Goal: Information Seeking & Learning: Compare options

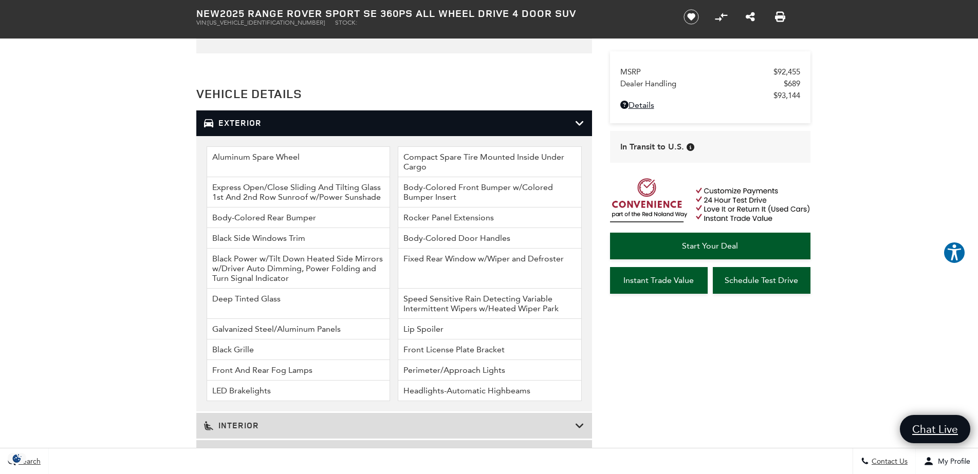
scroll to position [1264, 0]
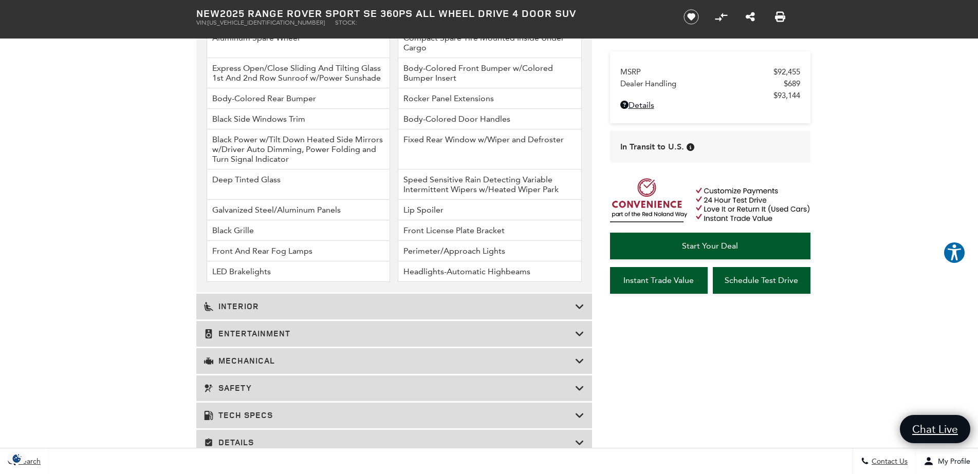
click at [541, 306] on h3 "Interior" at bounding box center [389, 307] width 371 height 10
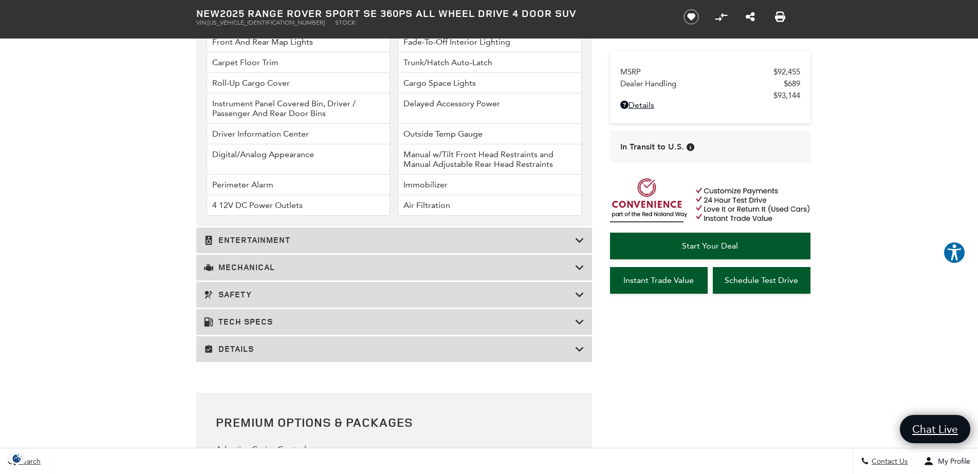
scroll to position [1534, 0]
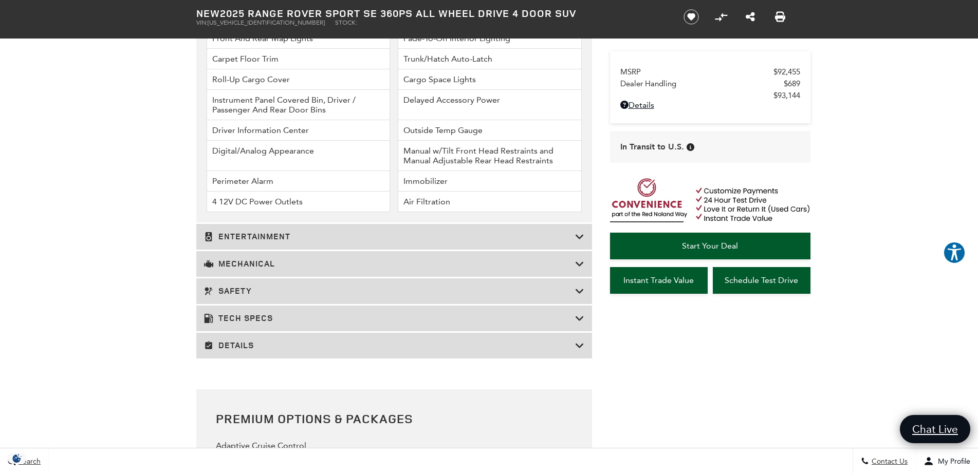
click at [430, 238] on h3 "Entertainment" at bounding box center [389, 237] width 371 height 10
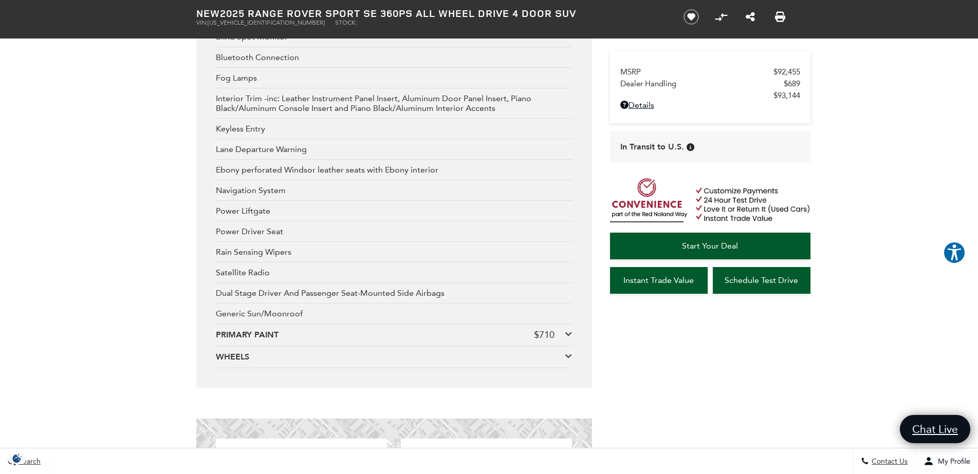
scroll to position [1652, 0]
click at [565, 356] on icon at bounding box center [568, 353] width 7 height 8
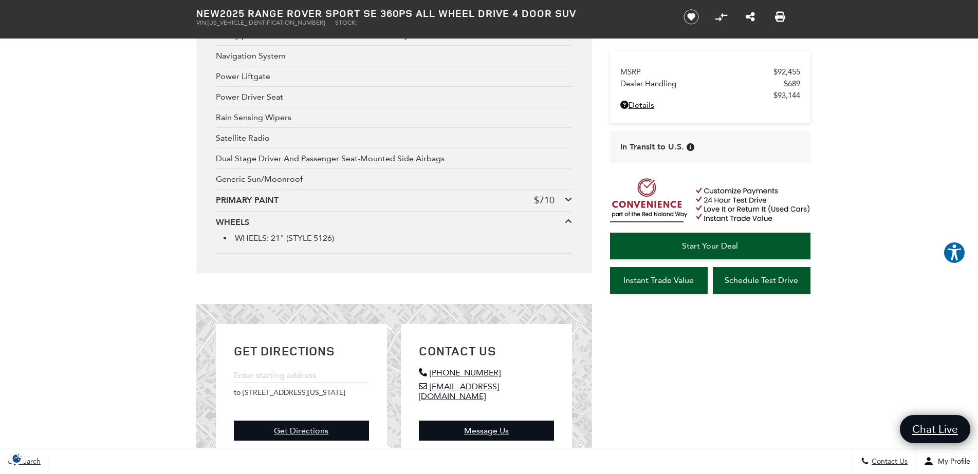
scroll to position [1787, 0]
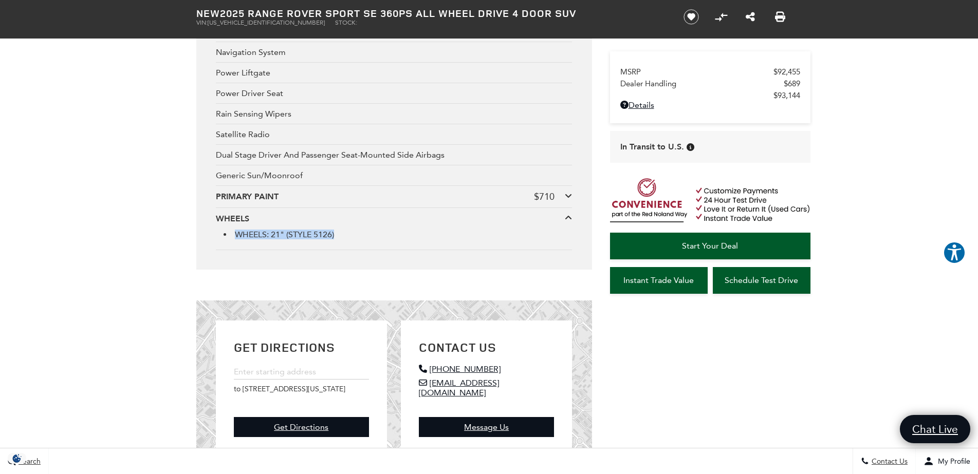
drag, startPoint x: 238, startPoint y: 235, endPoint x: 343, endPoint y: 240, distance: 105.0
click at [343, 240] on div "WHEELS: 21" (STYLE 5126)" at bounding box center [394, 235] width 356 height 20
copy li "WHEELS: 21" (STYLE 5126)"
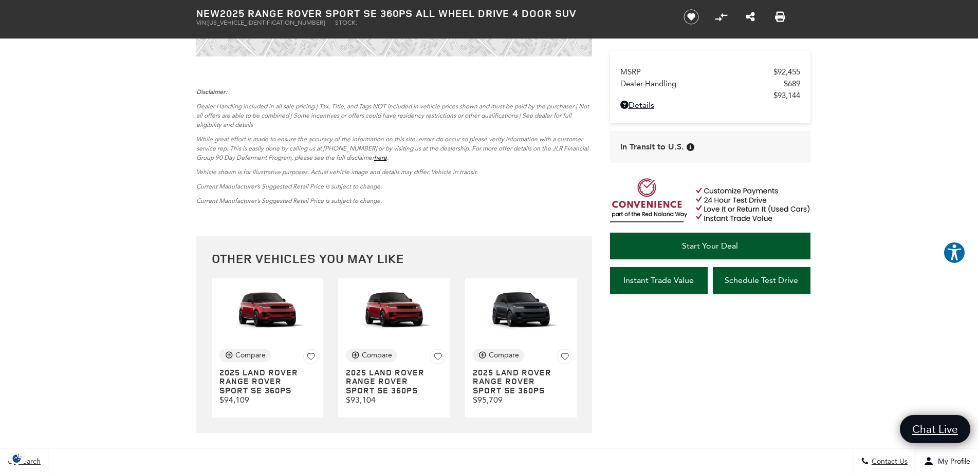
scroll to position [2218, 0]
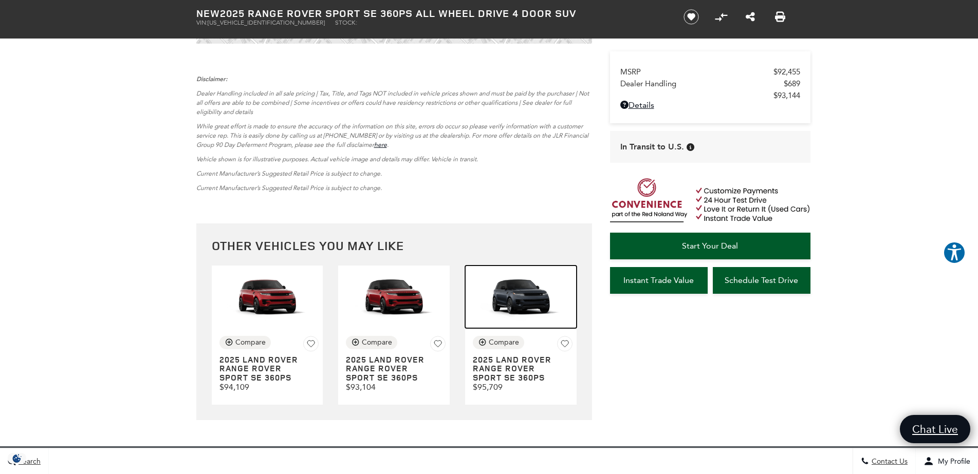
click at [520, 293] on img at bounding box center [521, 297] width 112 height 63
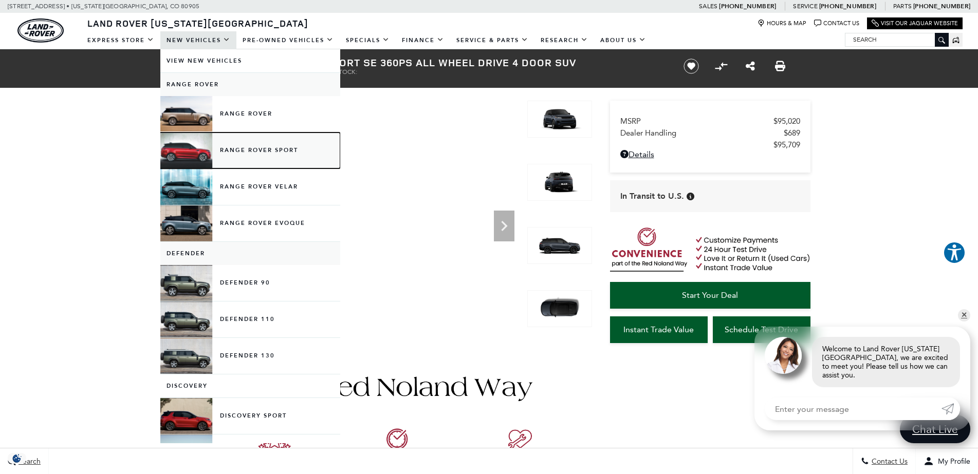
click at [178, 147] on link "Range Rover Sport" at bounding box center [250, 151] width 180 height 36
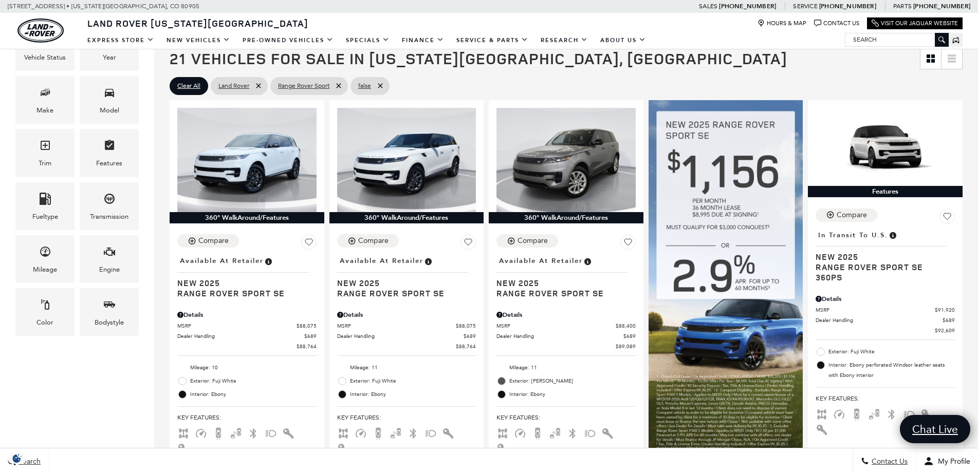
scroll to position [236, 0]
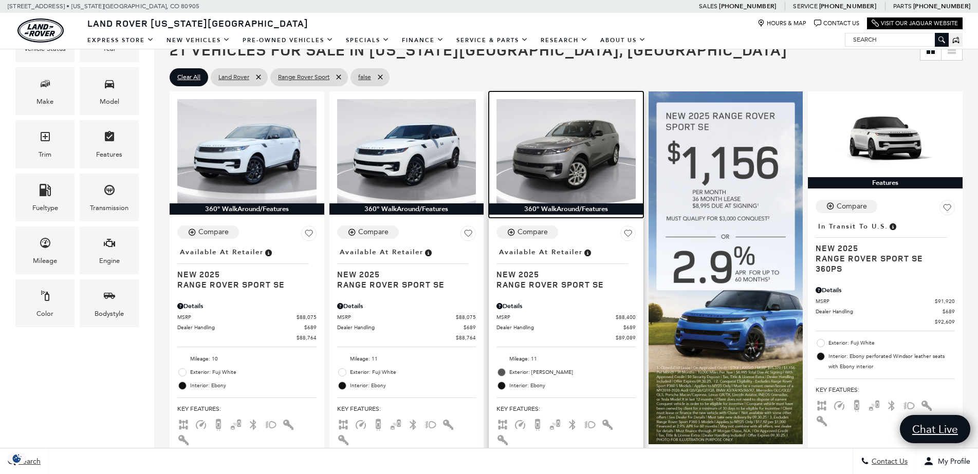
click at [565, 144] on img at bounding box center [565, 151] width 139 height 104
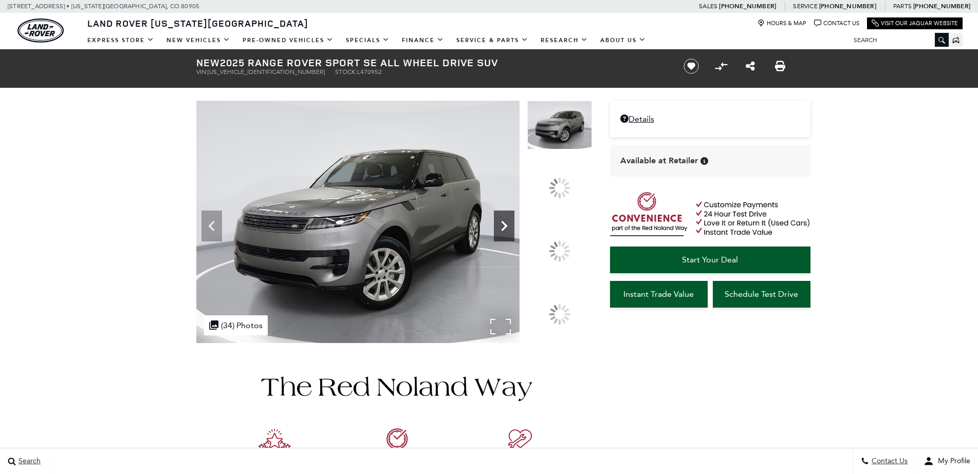
click at [514, 236] on icon at bounding box center [504, 226] width 21 height 21
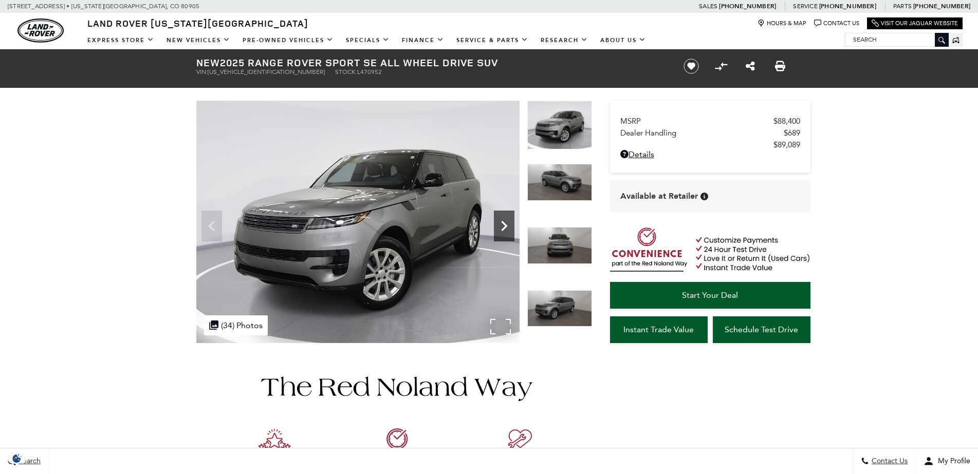
click at [510, 228] on icon "Next" at bounding box center [504, 226] width 21 height 21
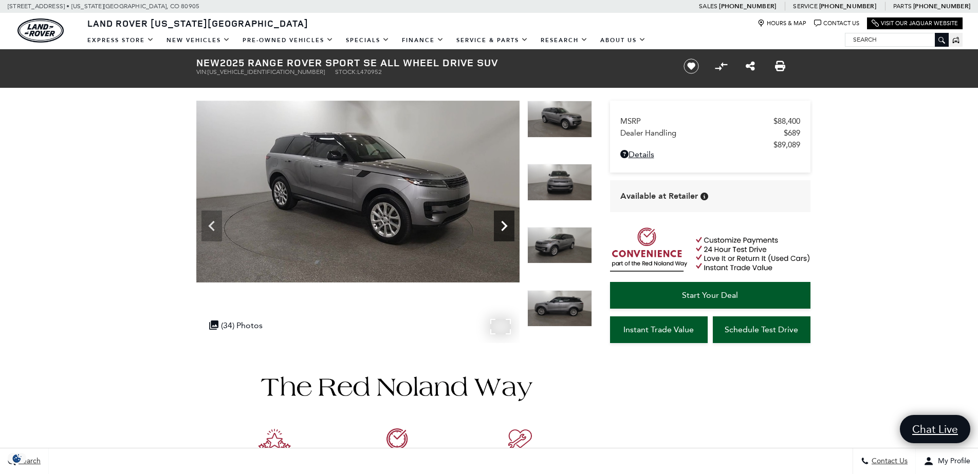
click at [510, 228] on icon "Next" at bounding box center [504, 226] width 21 height 21
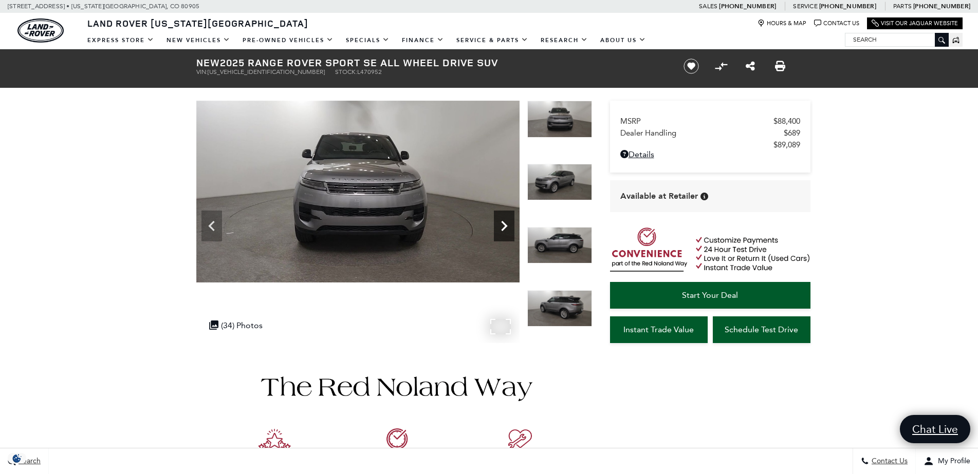
click at [510, 228] on icon "Next" at bounding box center [504, 226] width 21 height 21
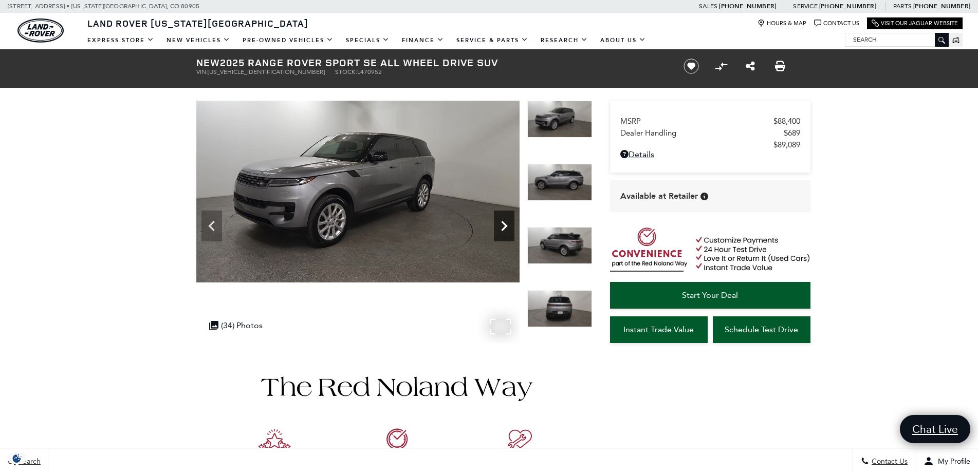
click at [510, 228] on icon "Next" at bounding box center [504, 226] width 21 height 21
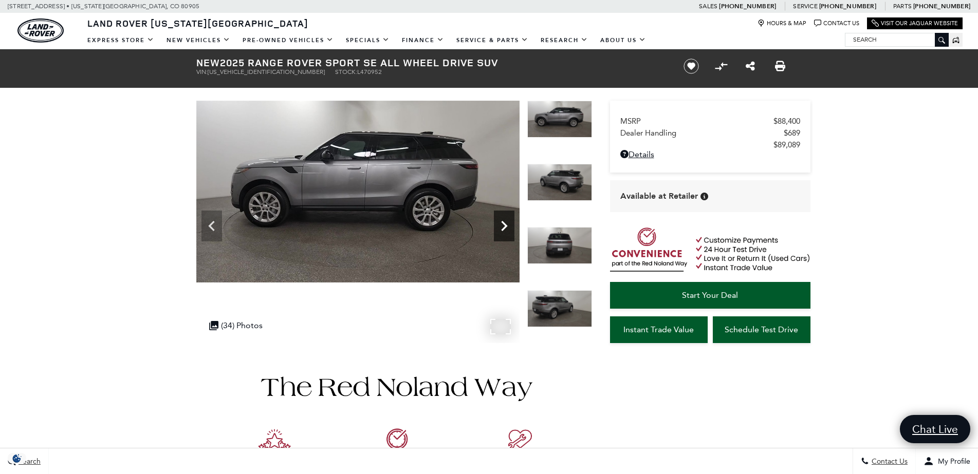
click at [510, 228] on icon "Next" at bounding box center [504, 226] width 21 height 21
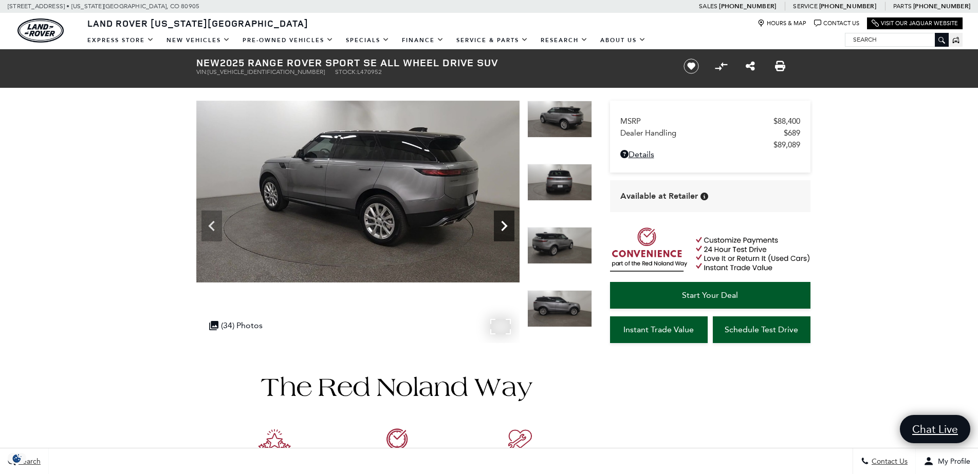
click at [510, 228] on icon "Next" at bounding box center [504, 226] width 21 height 21
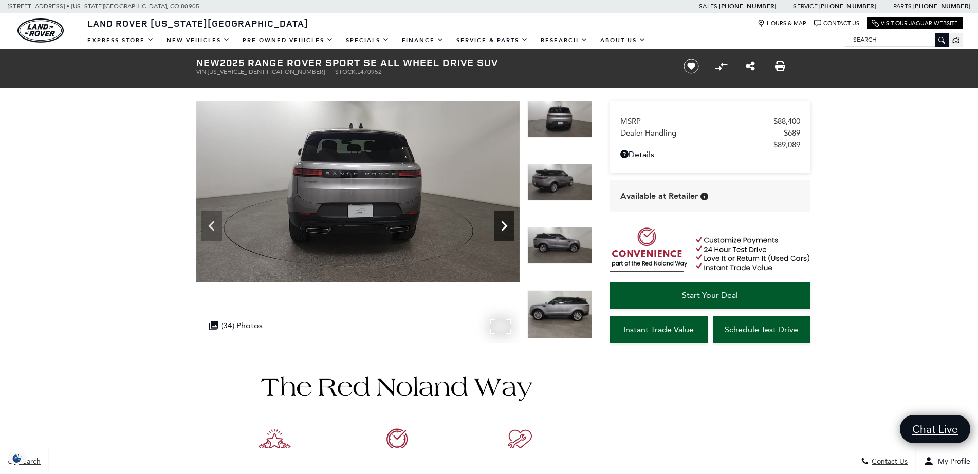
click at [510, 228] on icon "Next" at bounding box center [504, 226] width 21 height 21
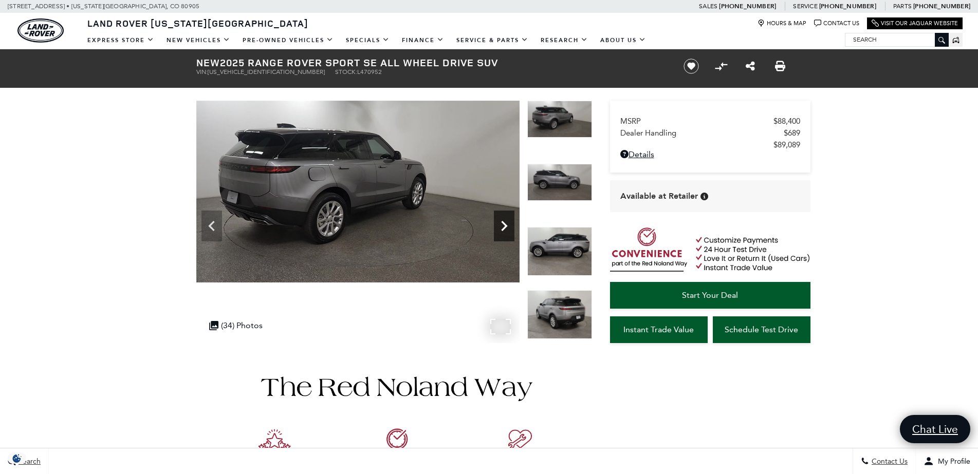
click at [510, 228] on icon "Next" at bounding box center [504, 226] width 21 height 21
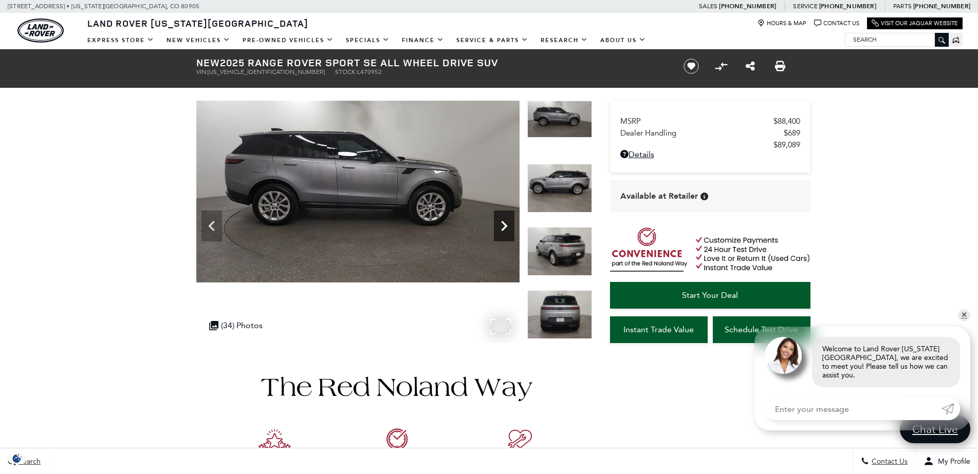
click at [510, 228] on icon "Next" at bounding box center [504, 226] width 21 height 21
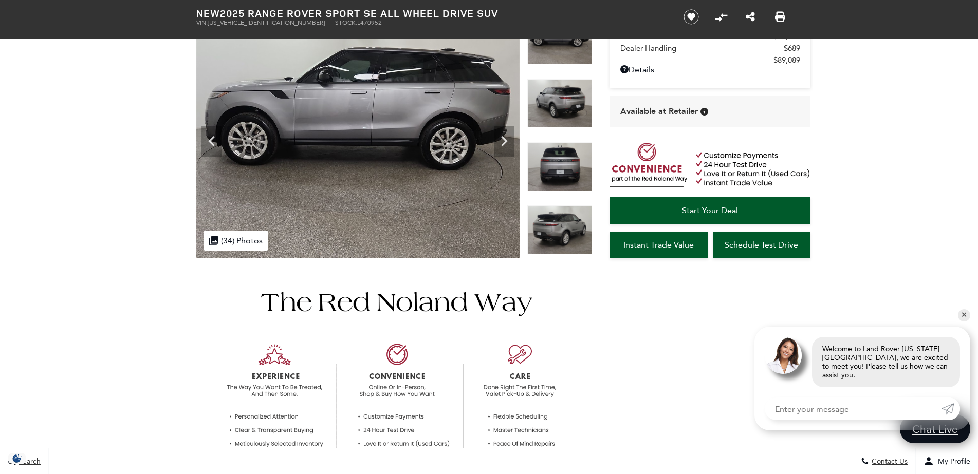
scroll to position [17, 0]
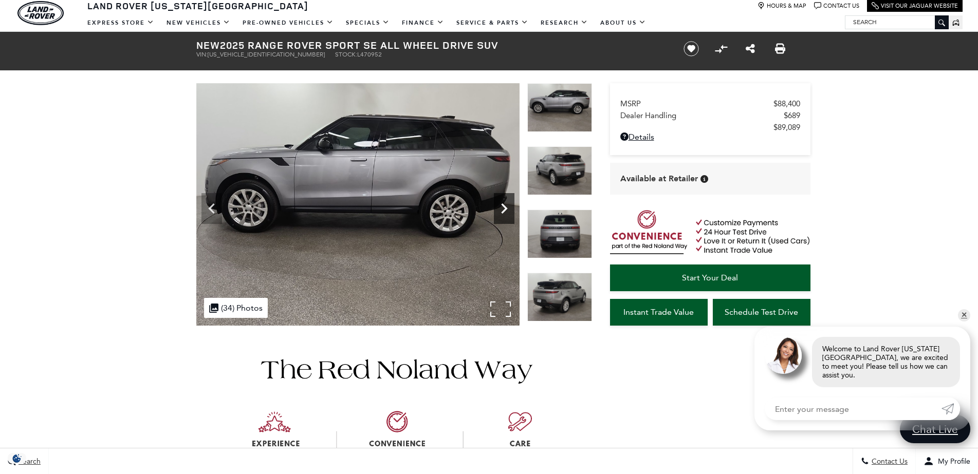
click at [508, 204] on icon "Next" at bounding box center [504, 208] width 21 height 21
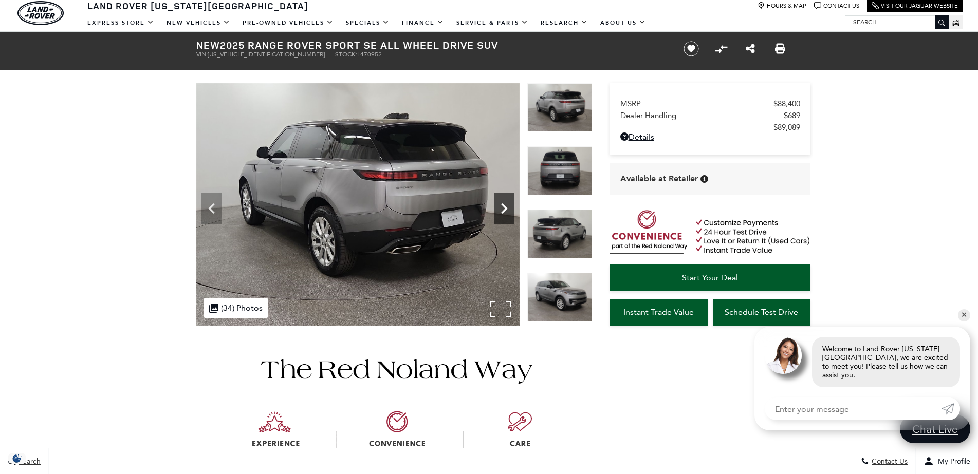
click at [508, 204] on icon "Next" at bounding box center [504, 208] width 21 height 21
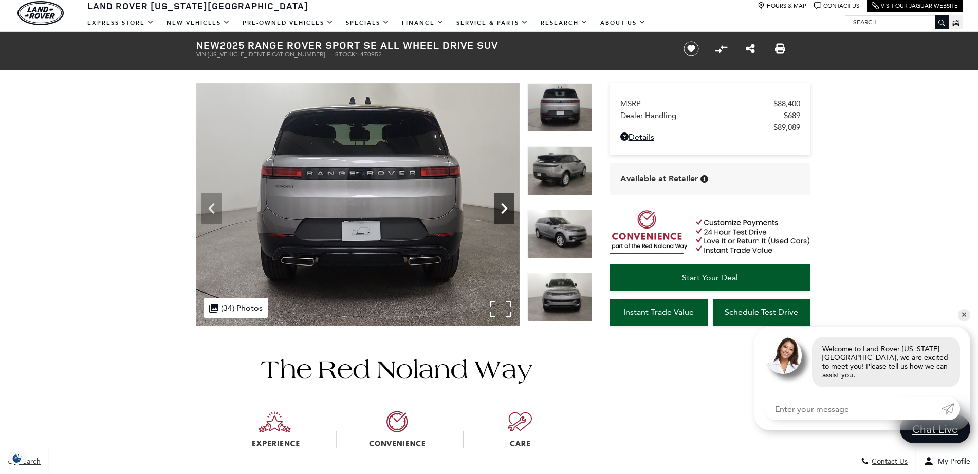
click at [508, 204] on icon "Next" at bounding box center [504, 208] width 21 height 21
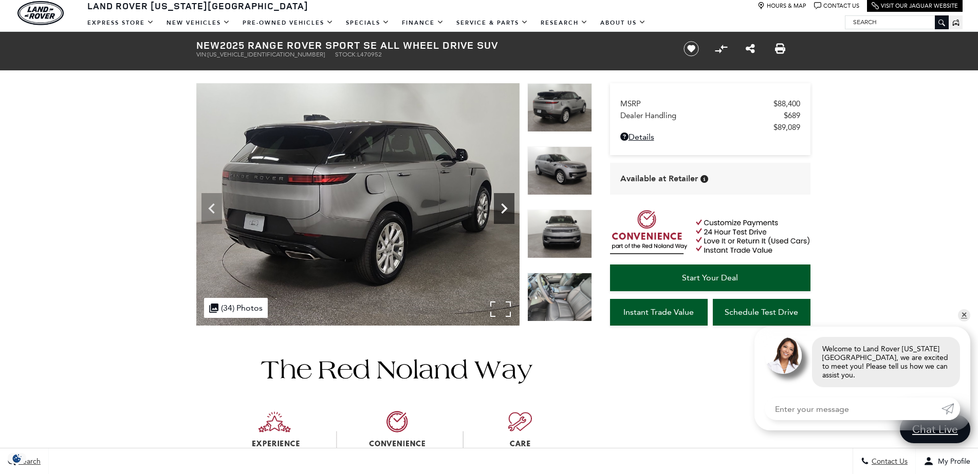
click at [508, 204] on icon "Next" at bounding box center [504, 208] width 21 height 21
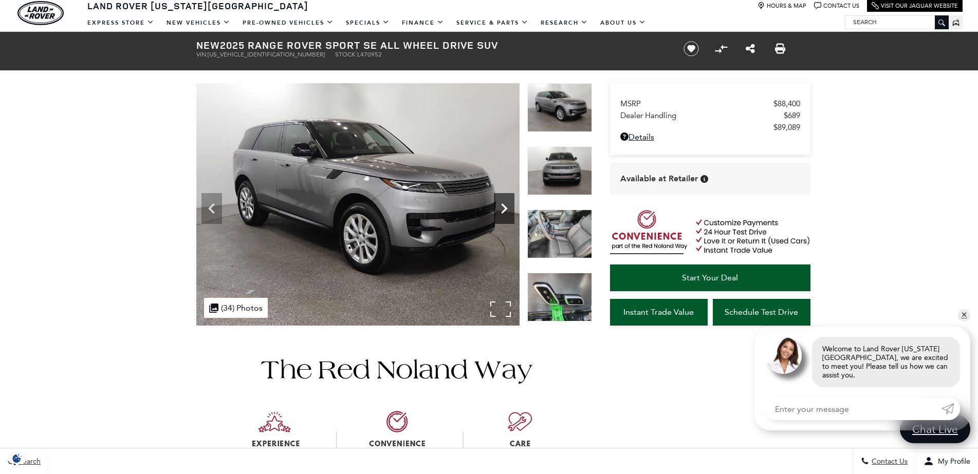
click at [508, 204] on icon "Next" at bounding box center [504, 208] width 21 height 21
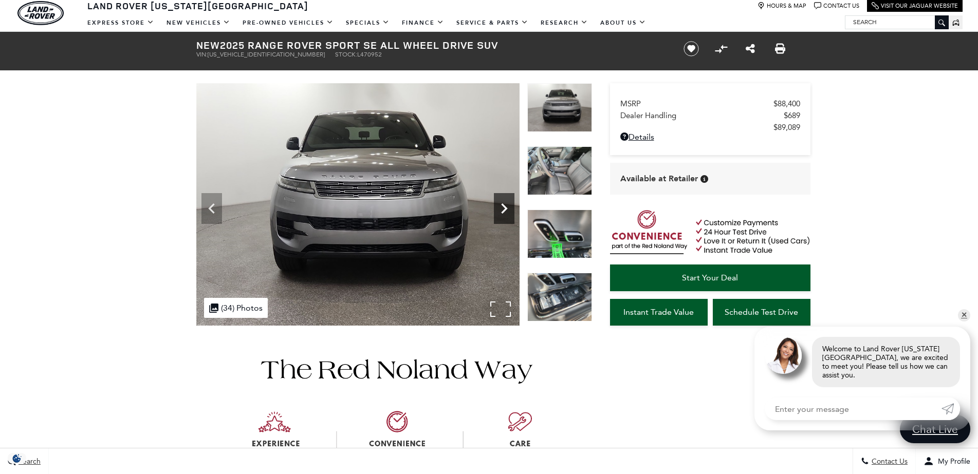
click at [508, 204] on icon "Next" at bounding box center [504, 208] width 21 height 21
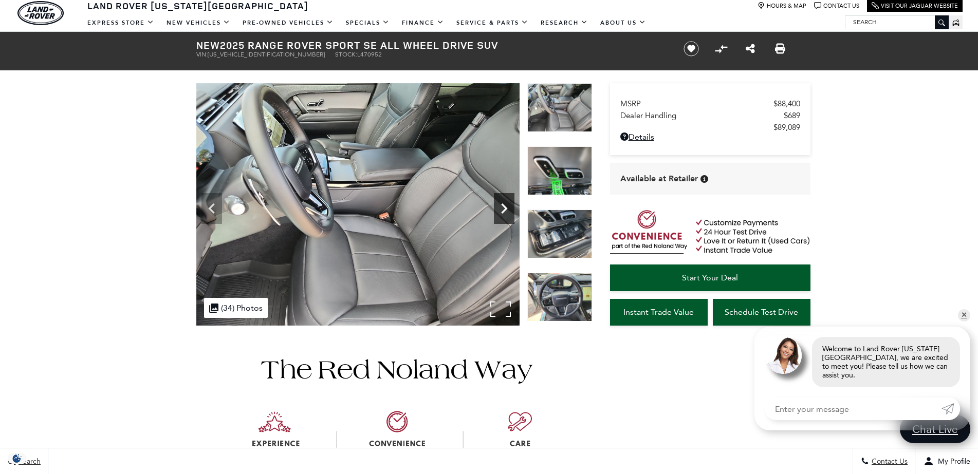
click at [508, 204] on icon "Next" at bounding box center [504, 208] width 21 height 21
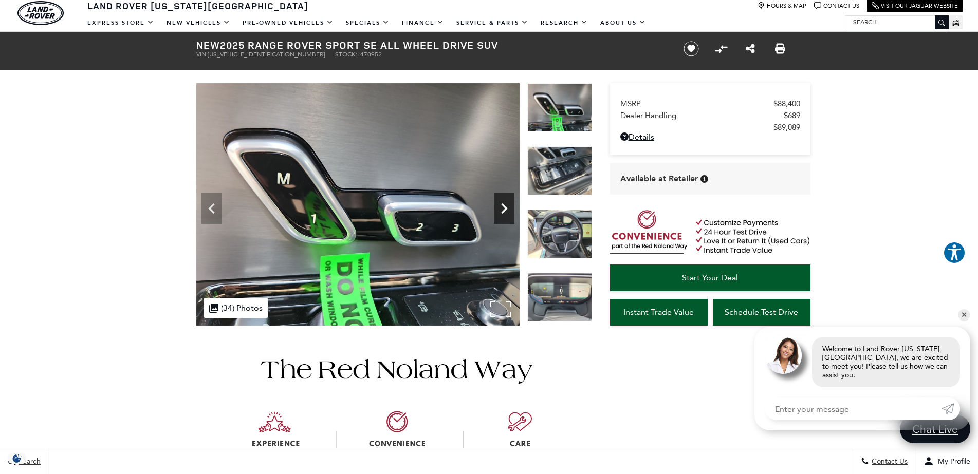
click at [508, 204] on icon "Next" at bounding box center [504, 208] width 21 height 21
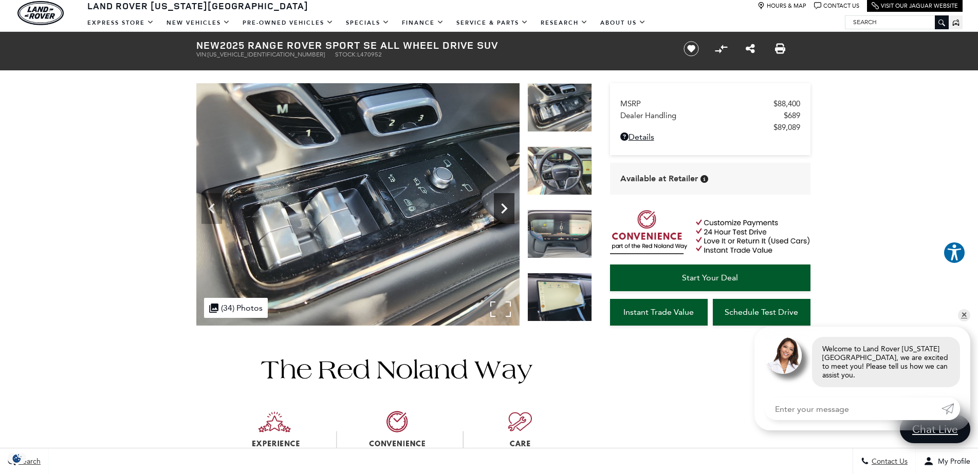
click at [508, 204] on icon "Next" at bounding box center [504, 208] width 21 height 21
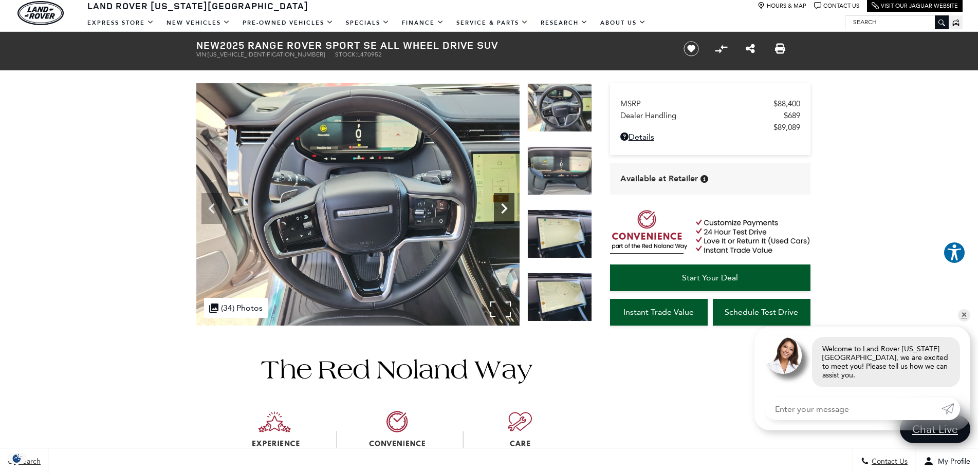
click at [508, 204] on icon "Next" at bounding box center [504, 208] width 21 height 21
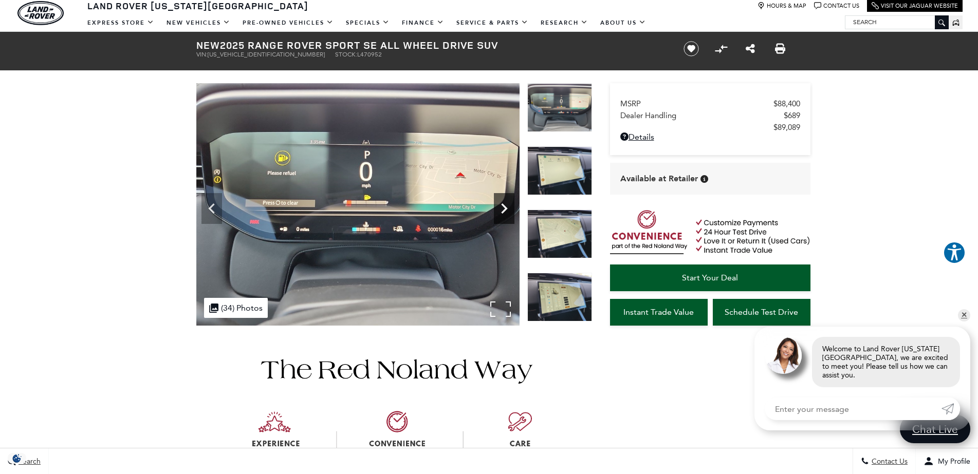
click at [508, 204] on icon "Next" at bounding box center [504, 208] width 21 height 21
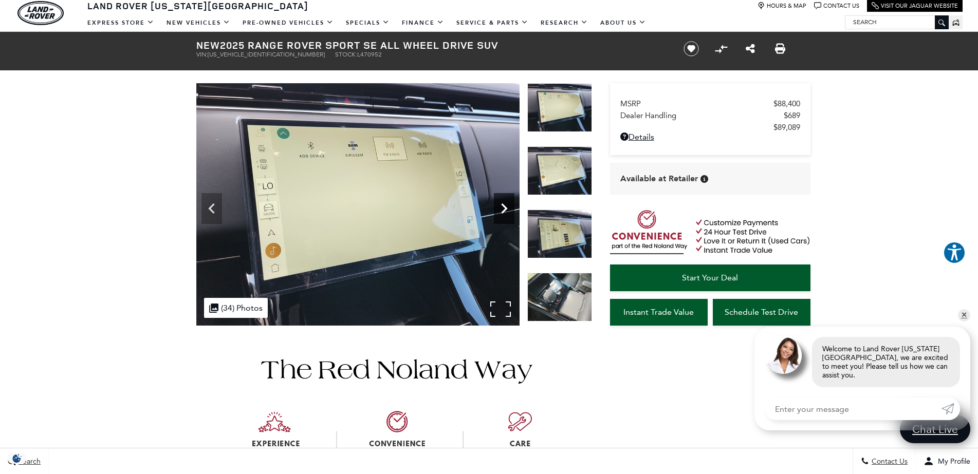
click at [508, 204] on icon "Next" at bounding box center [504, 208] width 21 height 21
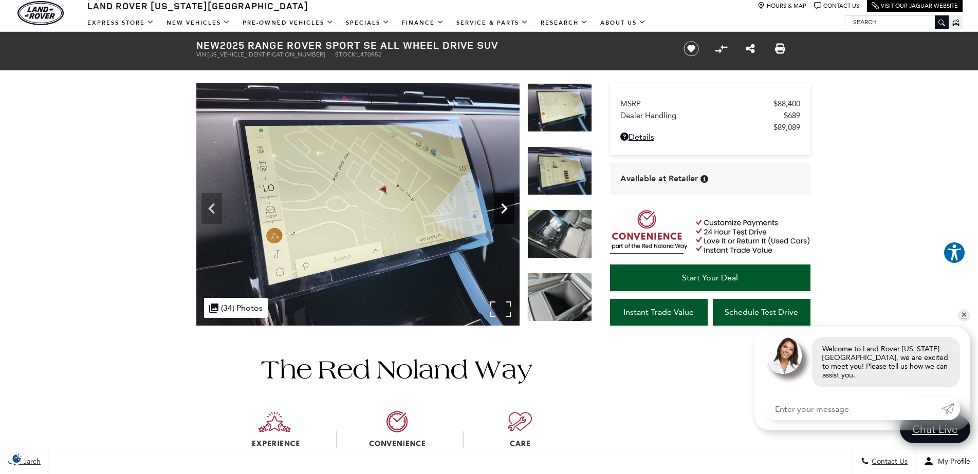
click at [508, 204] on icon "Next" at bounding box center [504, 208] width 21 height 21
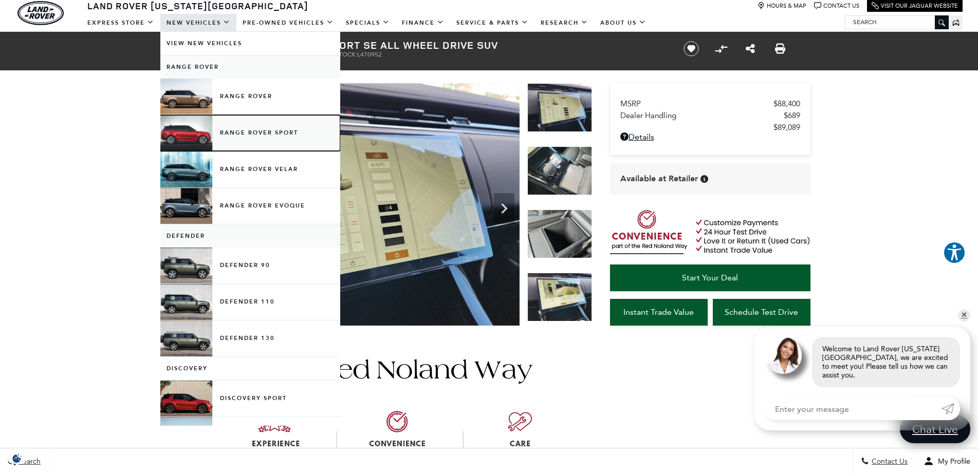
click at [195, 129] on link "Range Rover Sport" at bounding box center [250, 133] width 180 height 36
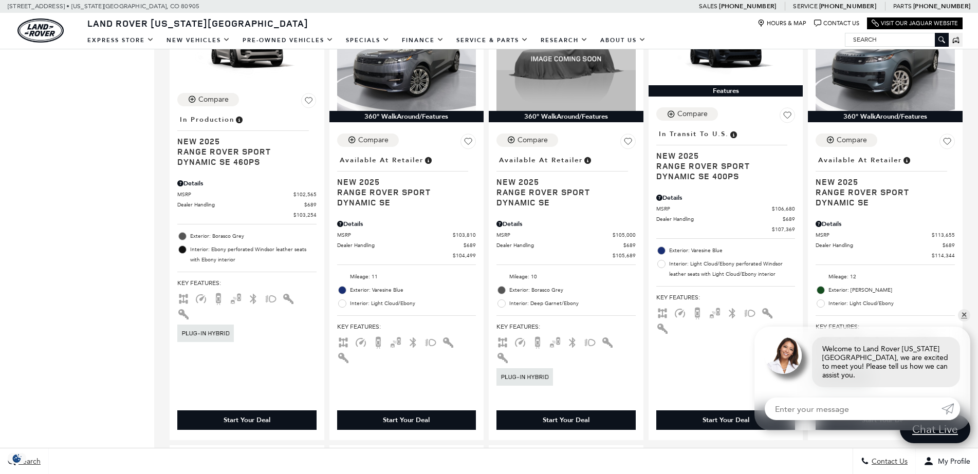
scroll to position [1527, 0]
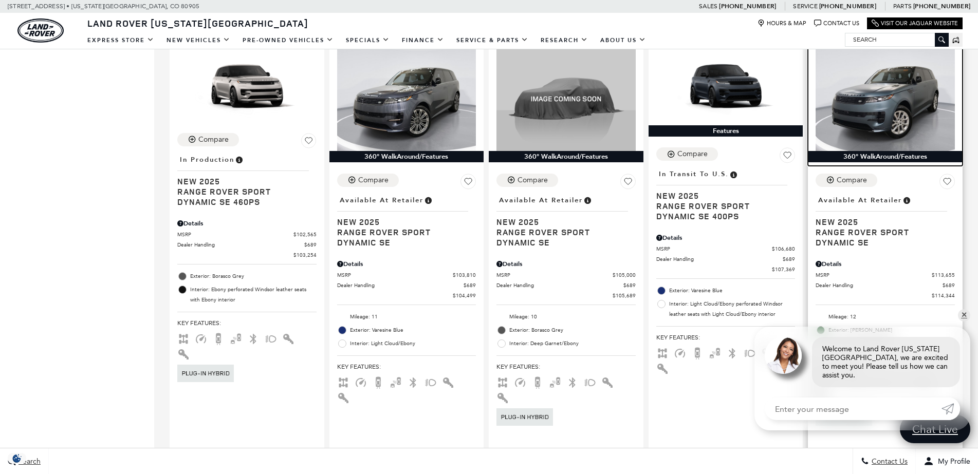
click at [889, 95] on img at bounding box center [885, 99] width 139 height 104
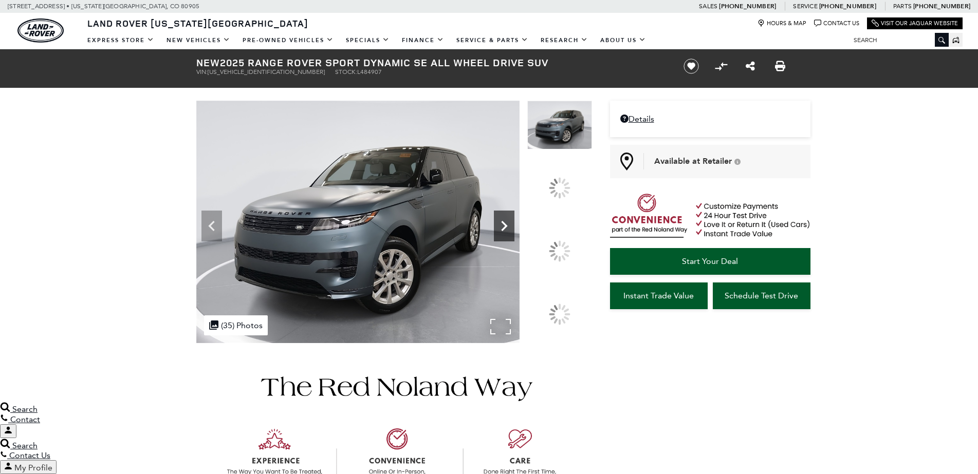
click at [514, 236] on icon at bounding box center [504, 226] width 21 height 21
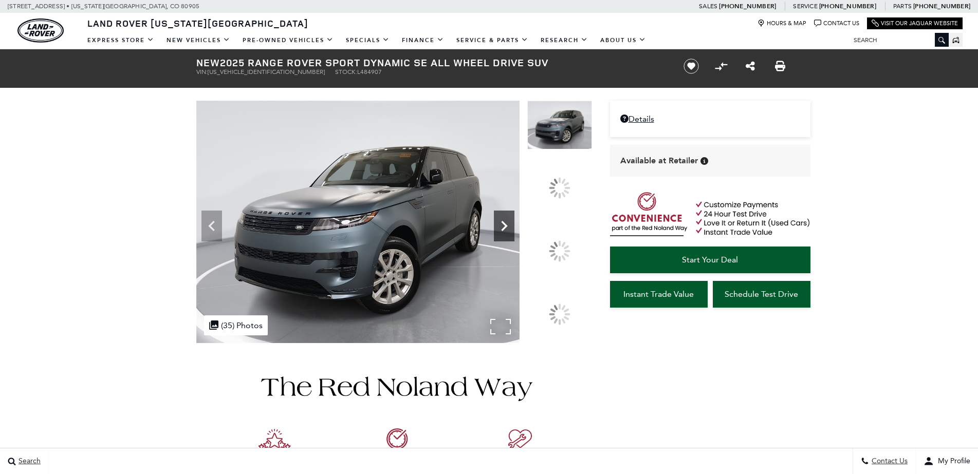
click at [514, 236] on icon at bounding box center [504, 226] width 21 height 21
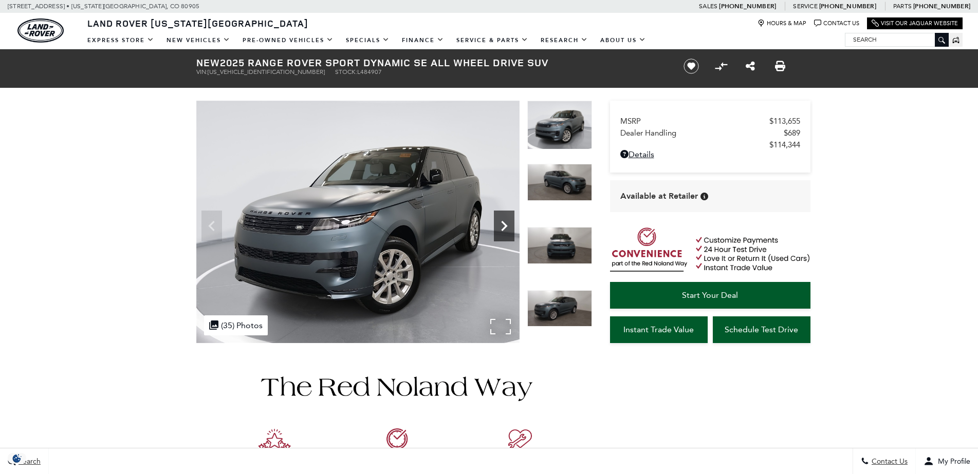
click at [499, 220] on icon "Next" at bounding box center [504, 226] width 21 height 21
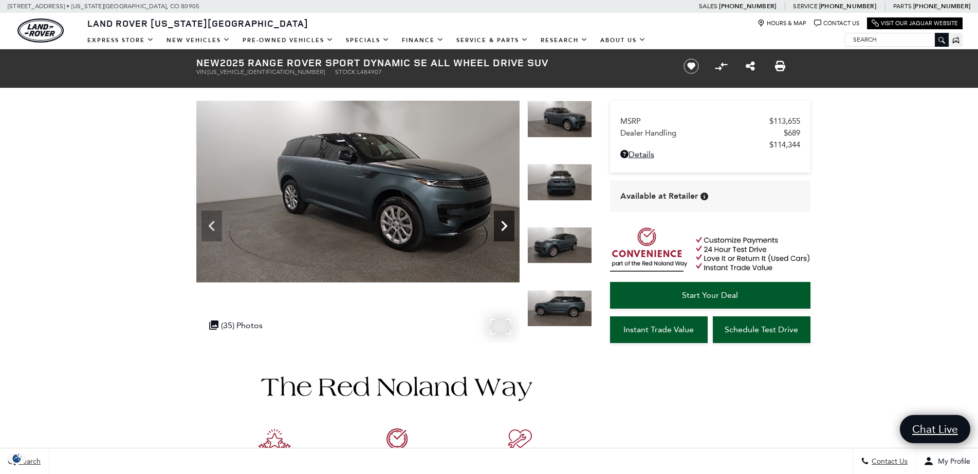
click at [499, 220] on icon "Next" at bounding box center [504, 226] width 21 height 21
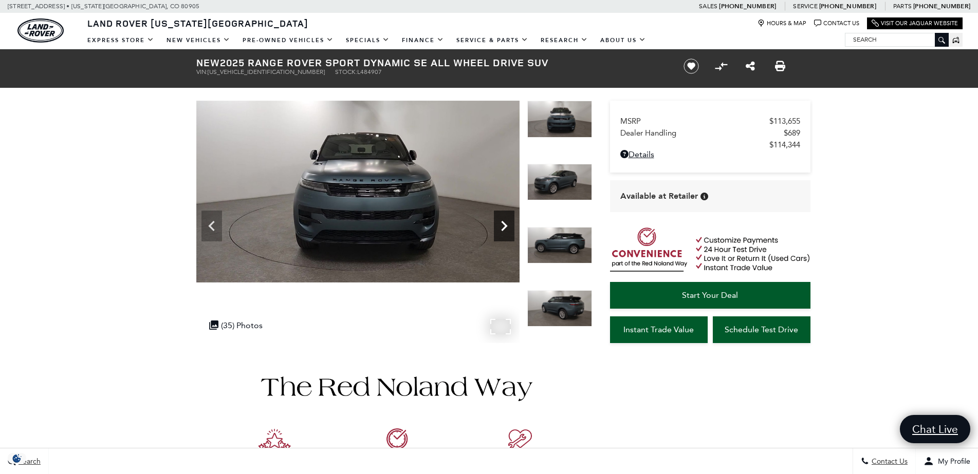
click at [499, 220] on icon "Next" at bounding box center [504, 226] width 21 height 21
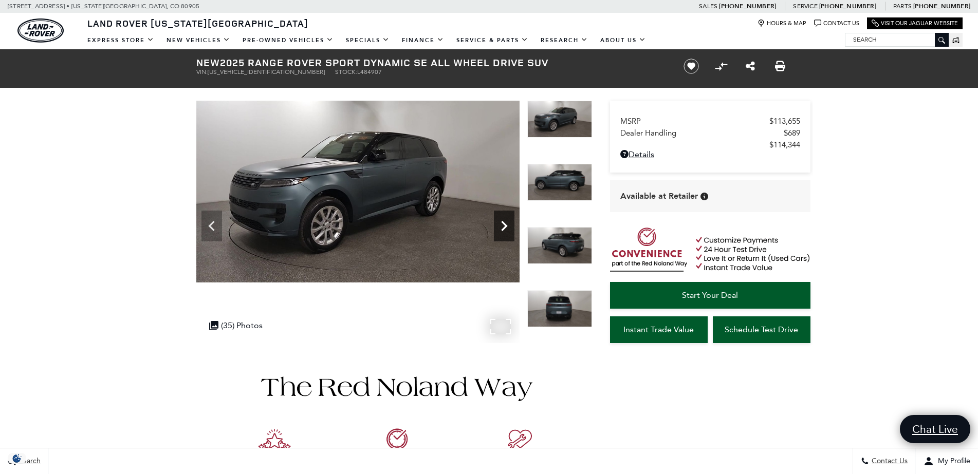
click at [499, 220] on icon "Next" at bounding box center [504, 226] width 21 height 21
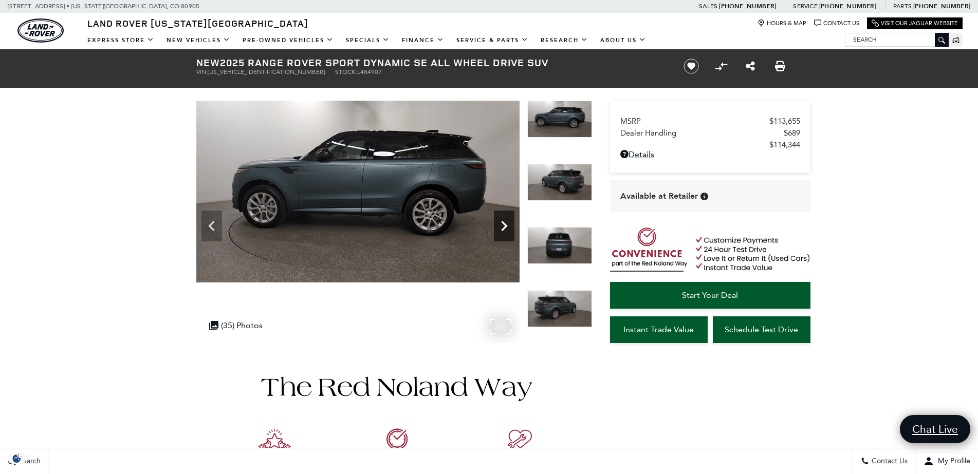
click at [499, 220] on icon "Next" at bounding box center [504, 226] width 21 height 21
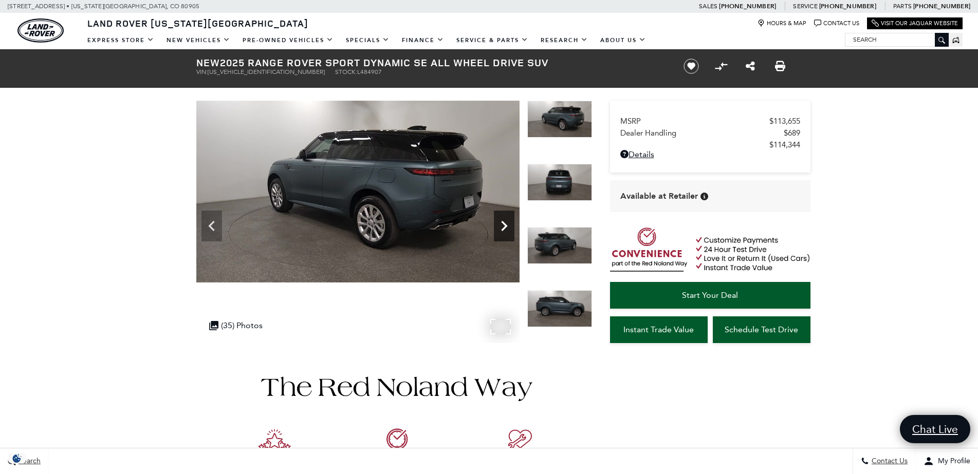
click at [499, 221] on icon "Next" at bounding box center [504, 226] width 21 height 21
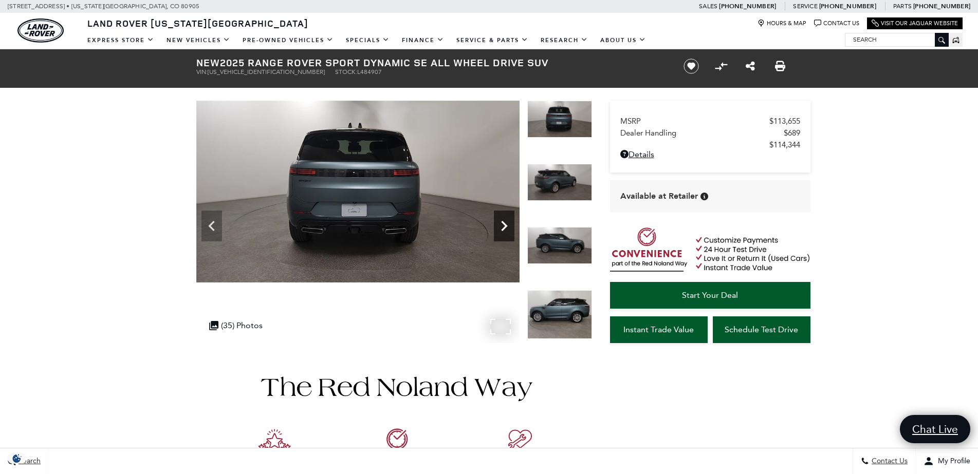
click at [499, 221] on icon "Next" at bounding box center [504, 226] width 21 height 21
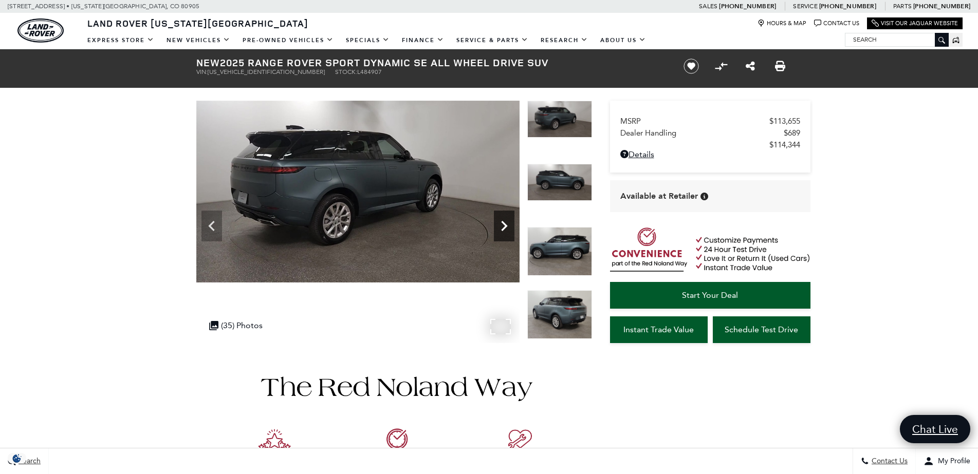
click at [499, 221] on icon "Next" at bounding box center [504, 226] width 21 height 21
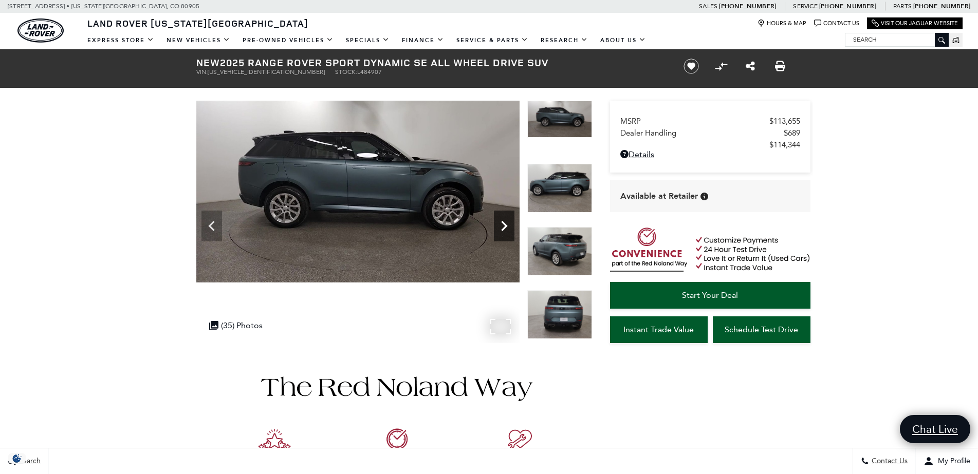
click at [499, 221] on icon "Next" at bounding box center [504, 226] width 21 height 21
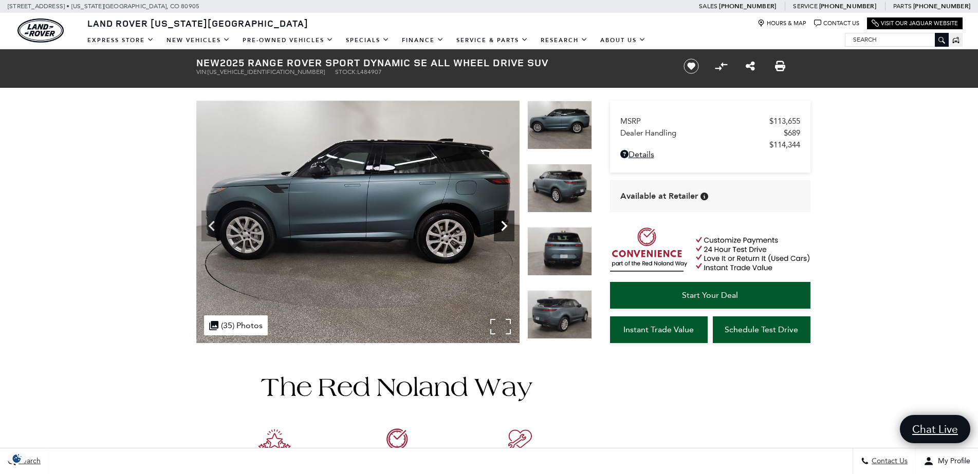
click at [499, 221] on icon "Next" at bounding box center [504, 226] width 21 height 21
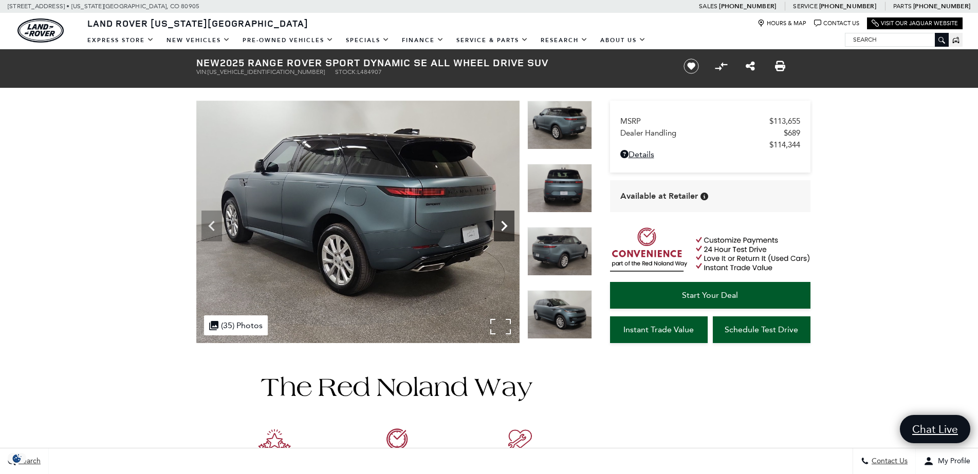
click at [499, 221] on icon "Next" at bounding box center [504, 226] width 21 height 21
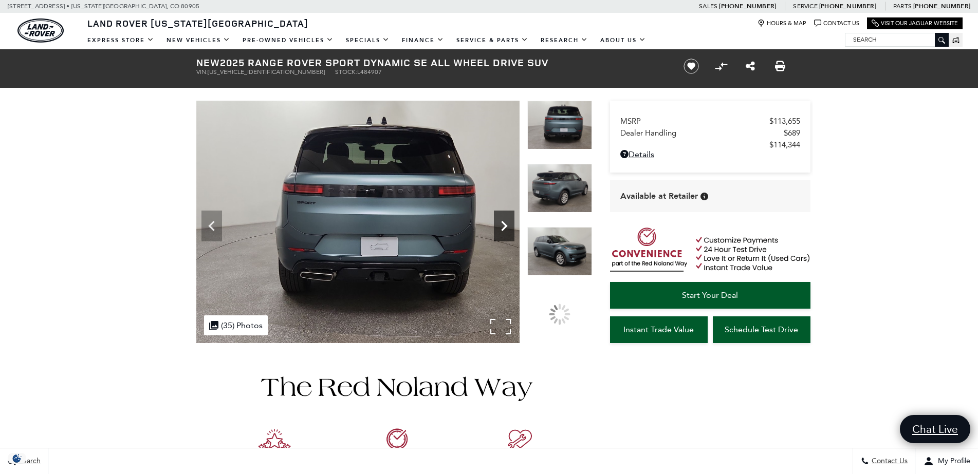
click at [499, 221] on icon "Next" at bounding box center [504, 226] width 21 height 21
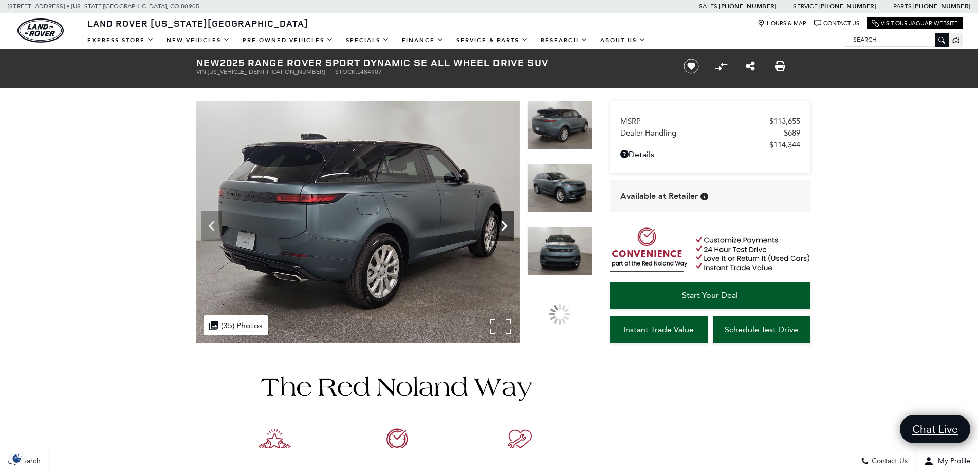
click at [499, 221] on icon "Next" at bounding box center [504, 226] width 21 height 21
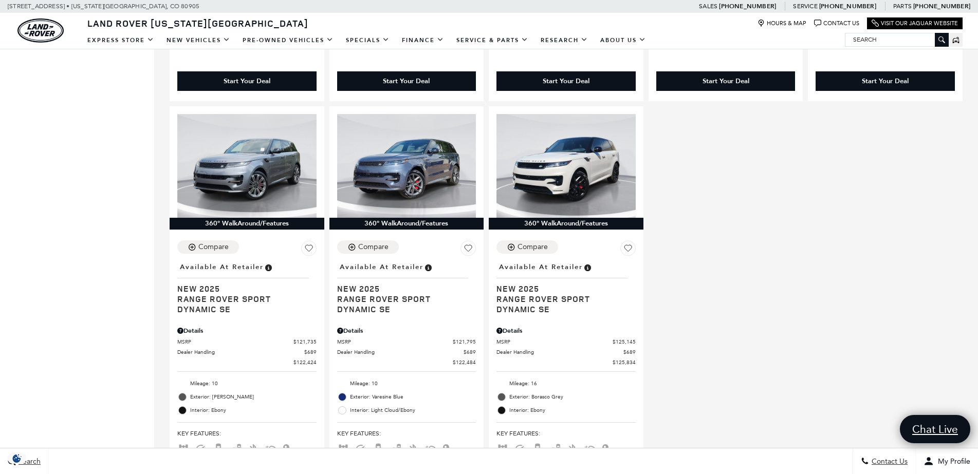
scroll to position [1920, 0]
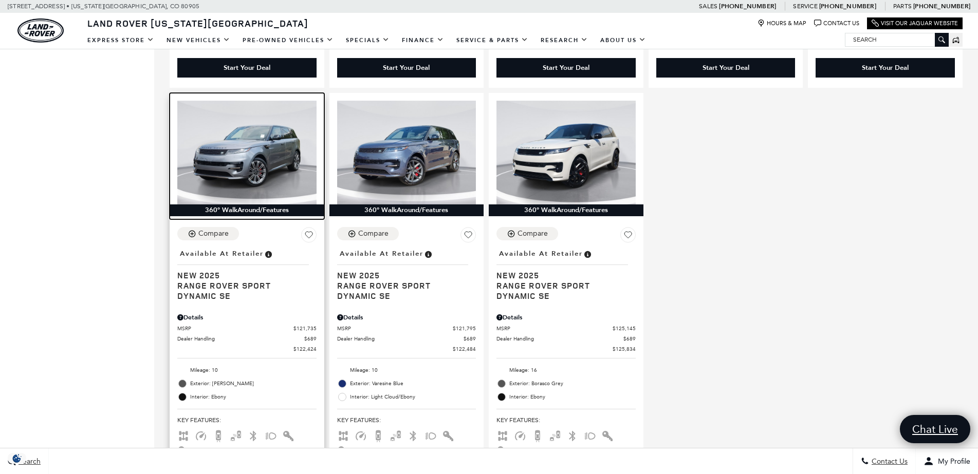
click at [270, 107] on img at bounding box center [246, 153] width 139 height 104
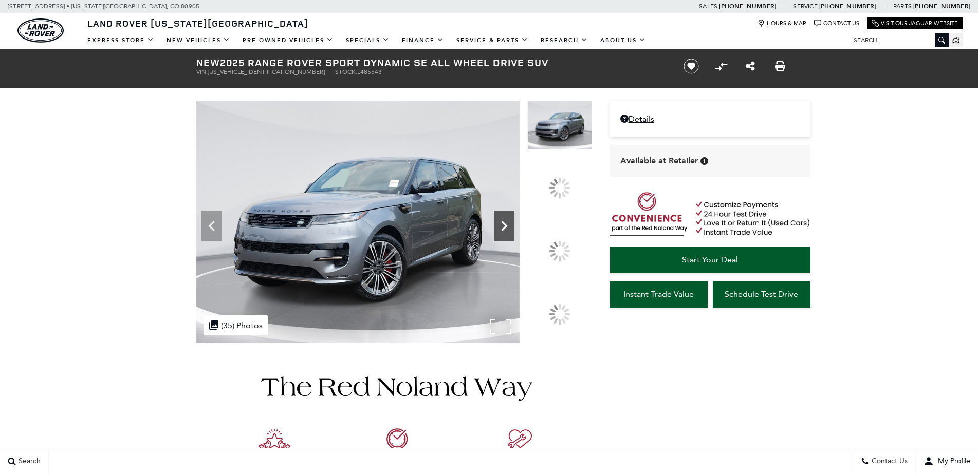
click at [514, 236] on icon at bounding box center [504, 226] width 21 height 21
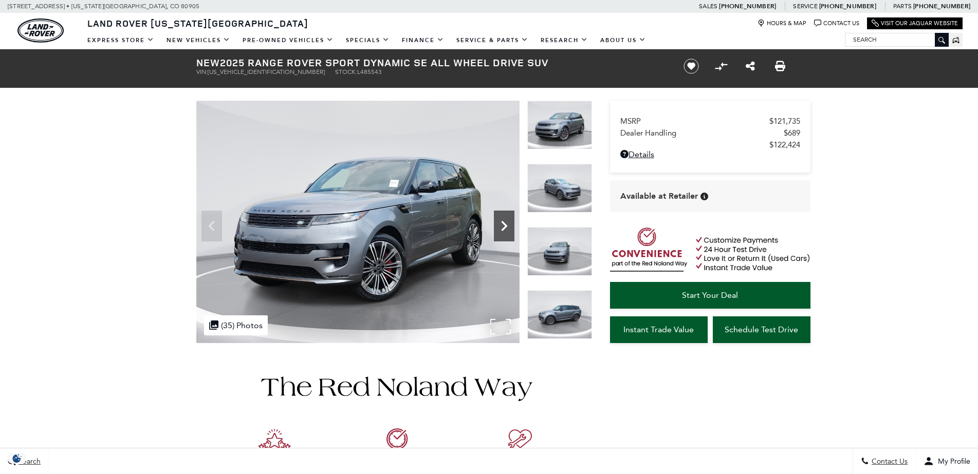
click at [506, 219] on icon "Next" at bounding box center [504, 226] width 21 height 21
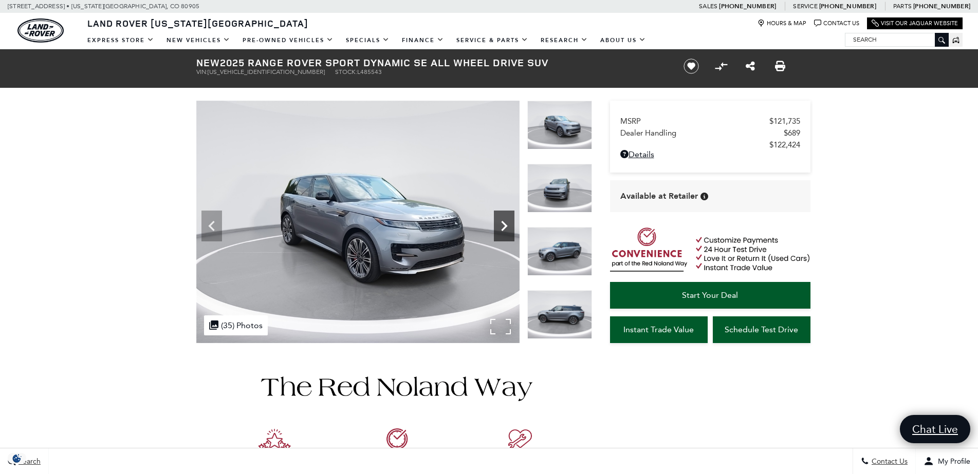
click at [506, 219] on icon "Next" at bounding box center [504, 226] width 21 height 21
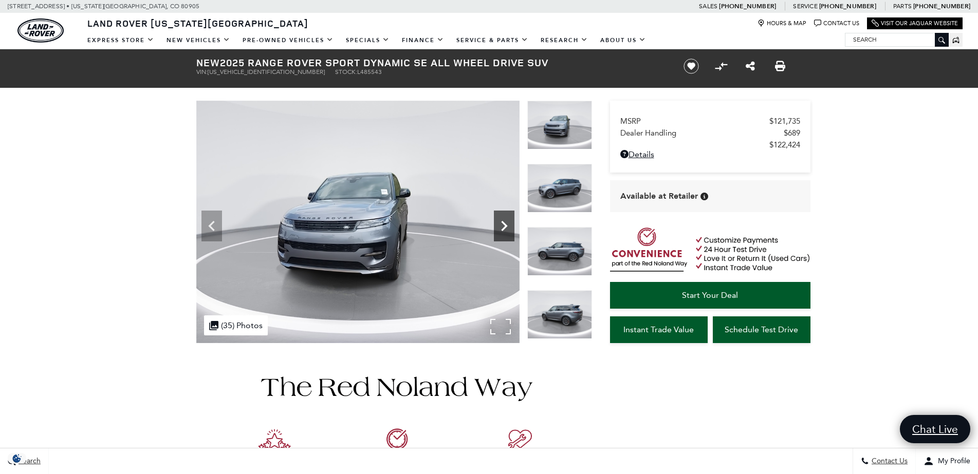
click at [506, 219] on icon "Next" at bounding box center [504, 226] width 21 height 21
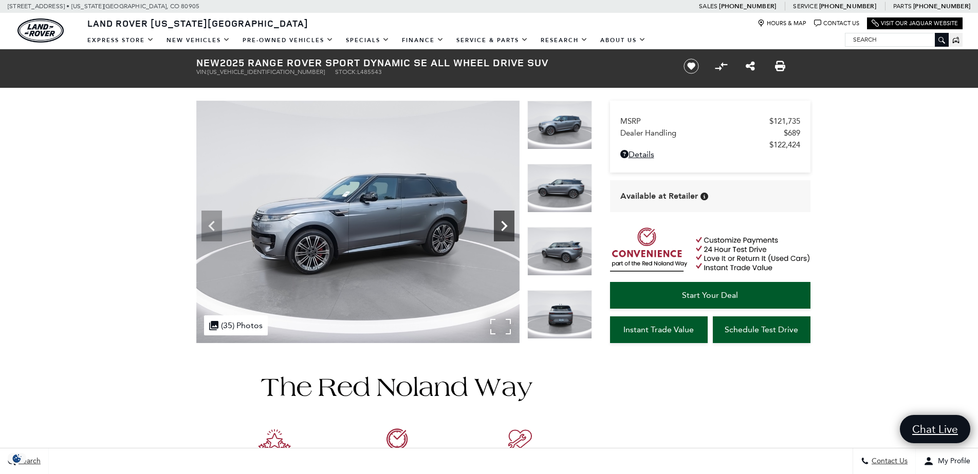
click at [506, 219] on icon "Next" at bounding box center [504, 226] width 21 height 21
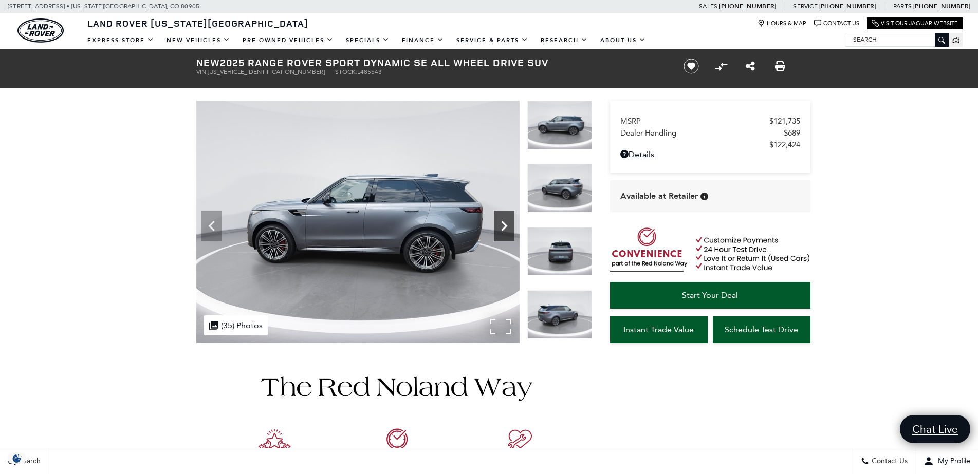
click at [506, 219] on icon "Next" at bounding box center [504, 226] width 21 height 21
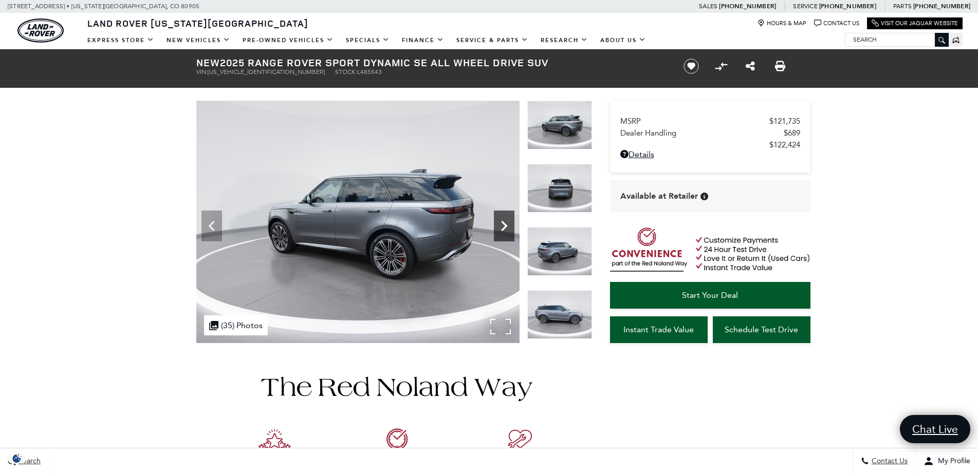
click at [506, 219] on icon "Next" at bounding box center [504, 226] width 21 height 21
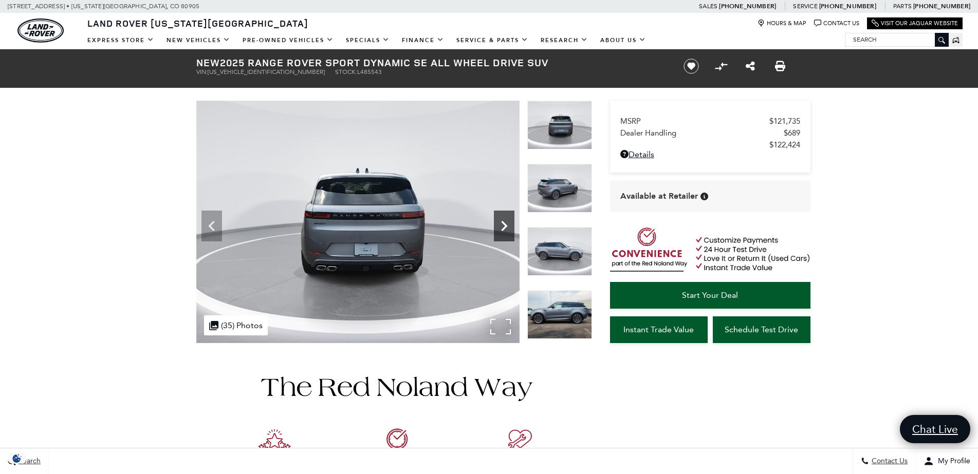
click at [506, 219] on icon "Next" at bounding box center [504, 226] width 21 height 21
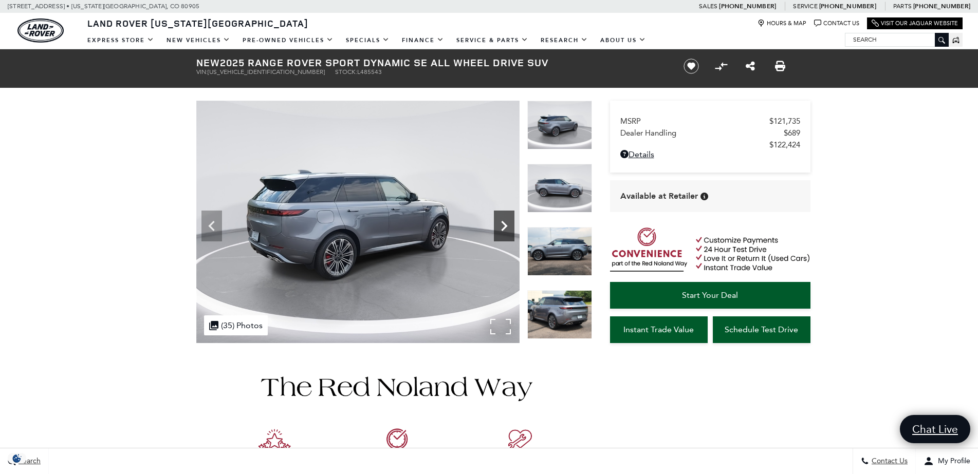
click at [506, 219] on icon "Next" at bounding box center [504, 226] width 21 height 21
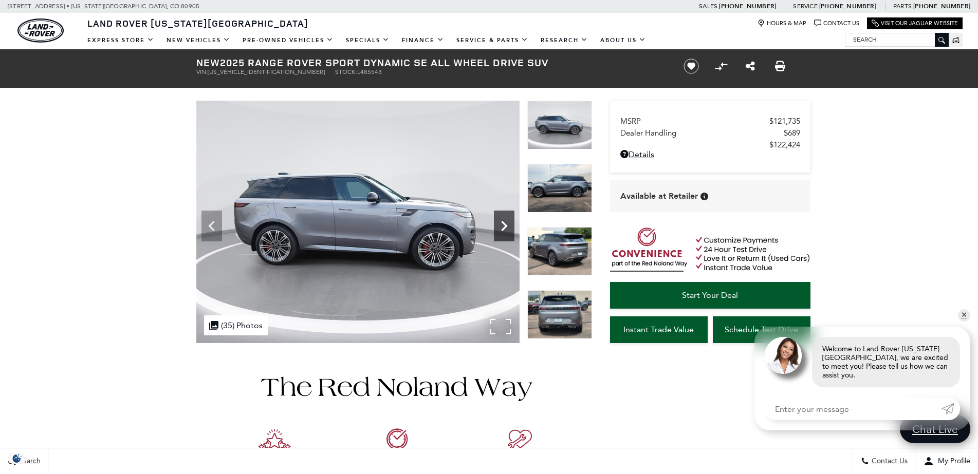
click at [506, 220] on icon "Next" at bounding box center [504, 226] width 21 height 21
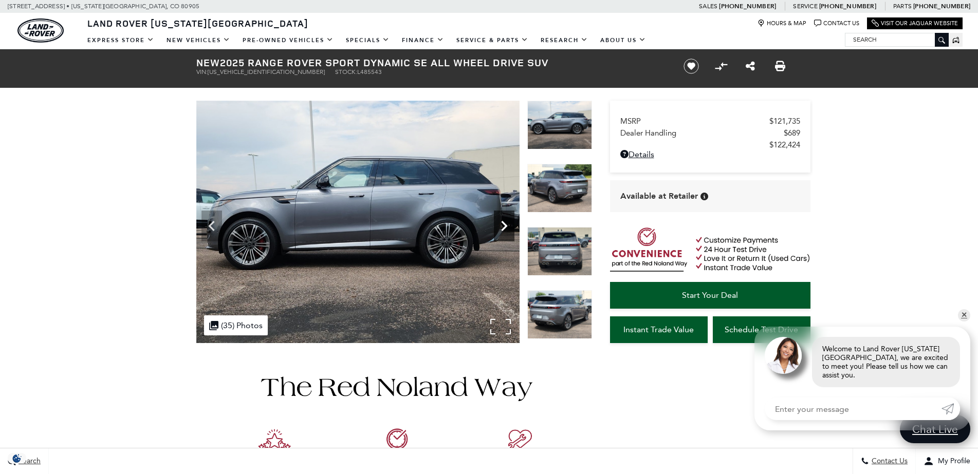
click at [506, 220] on icon "Next" at bounding box center [504, 226] width 21 height 21
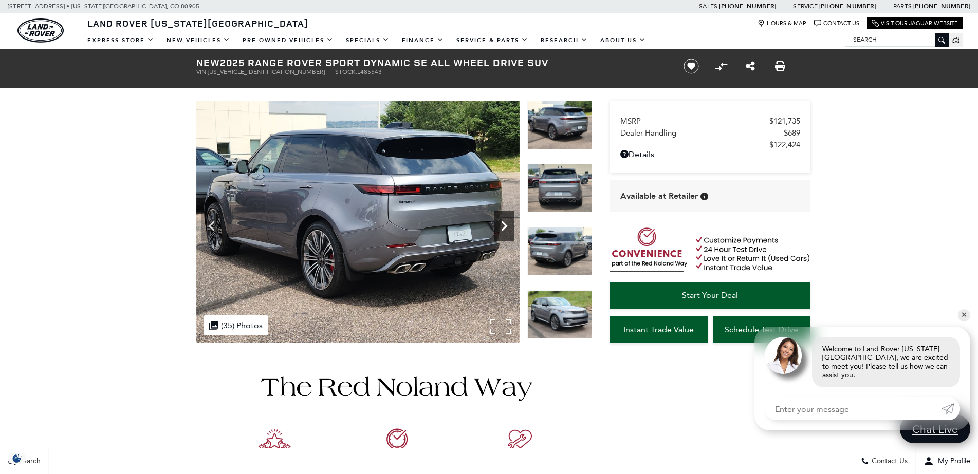
click at [506, 220] on icon "Next" at bounding box center [504, 226] width 21 height 21
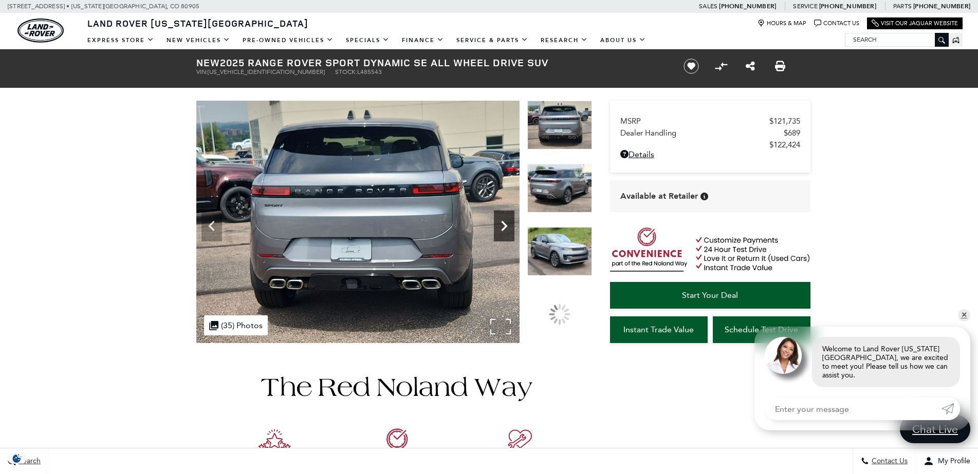
click at [506, 220] on icon "Next" at bounding box center [504, 226] width 21 height 21
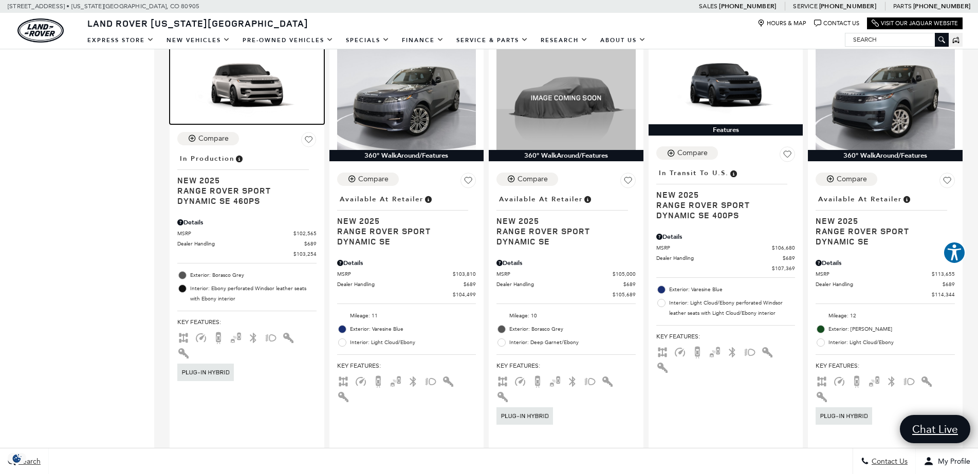
scroll to position [1452, 0]
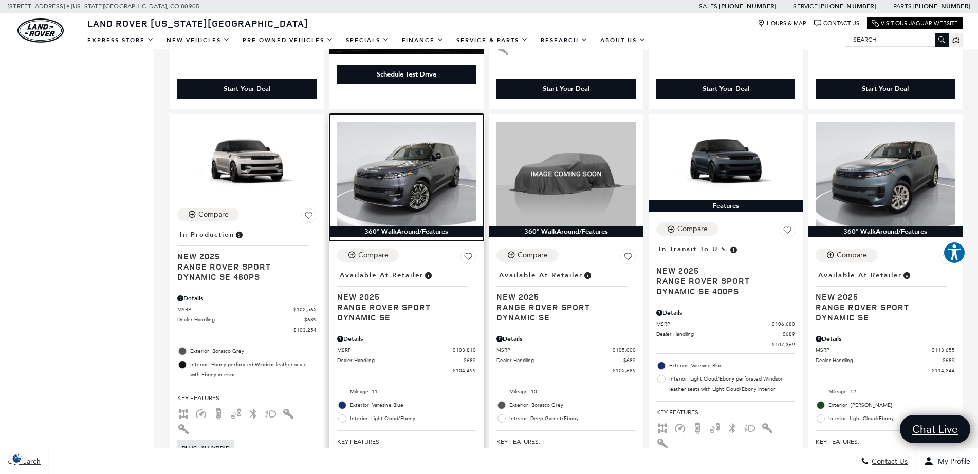
click at [427, 125] on img at bounding box center [406, 174] width 139 height 104
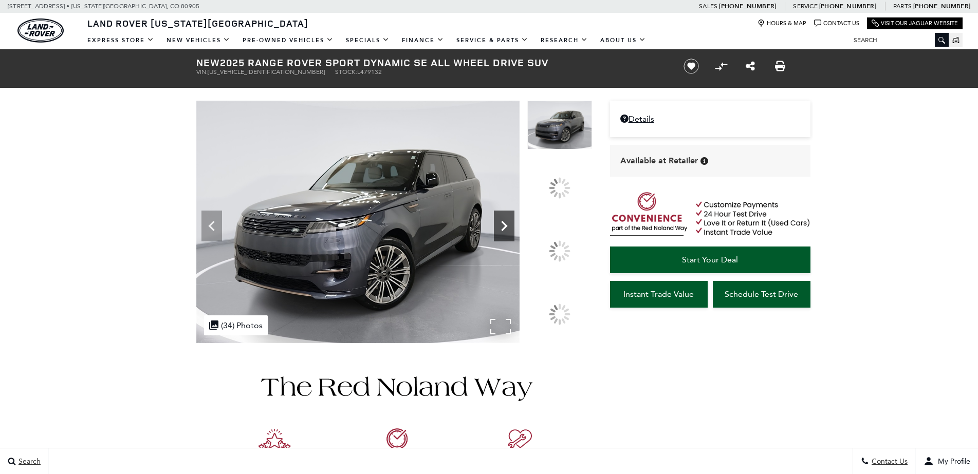
click at [514, 236] on icon at bounding box center [504, 226] width 21 height 21
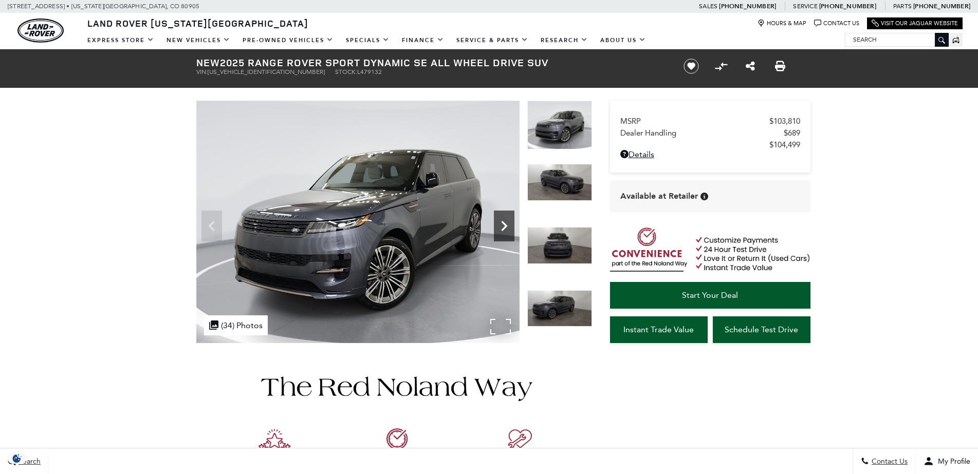
click at [504, 223] on icon "Next" at bounding box center [504, 226] width 6 height 10
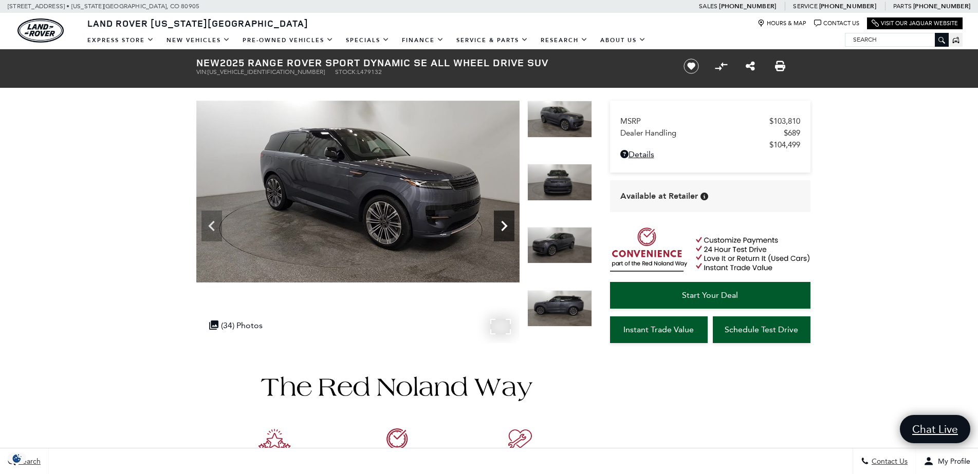
click at [504, 223] on icon "Next" at bounding box center [504, 226] width 6 height 10
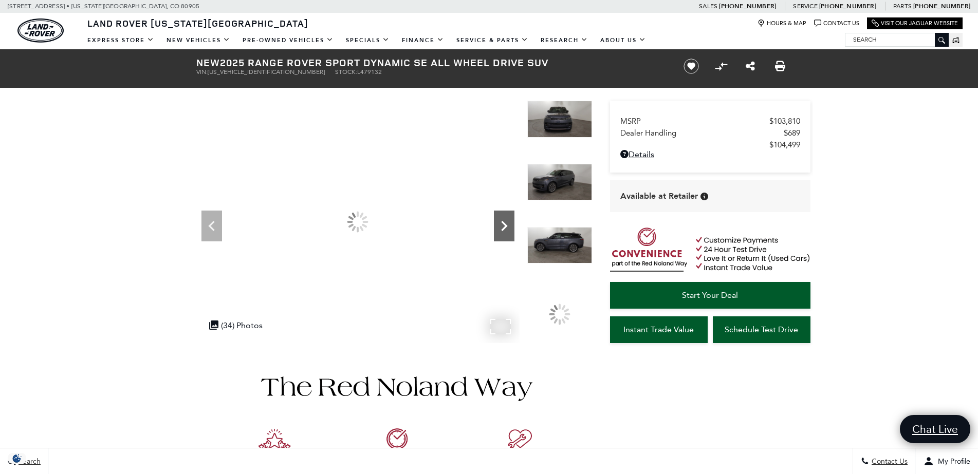
click at [504, 223] on icon "Next" at bounding box center [504, 226] width 6 height 10
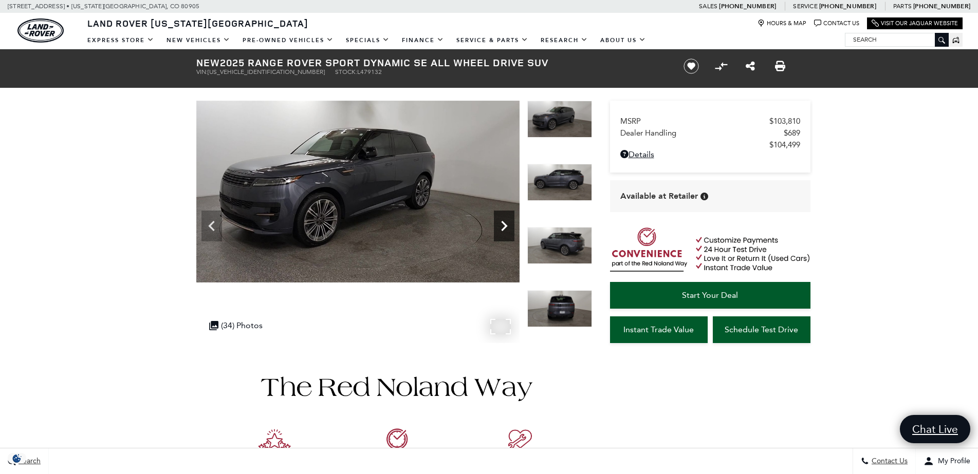
click at [504, 223] on icon "Next" at bounding box center [504, 226] width 6 height 10
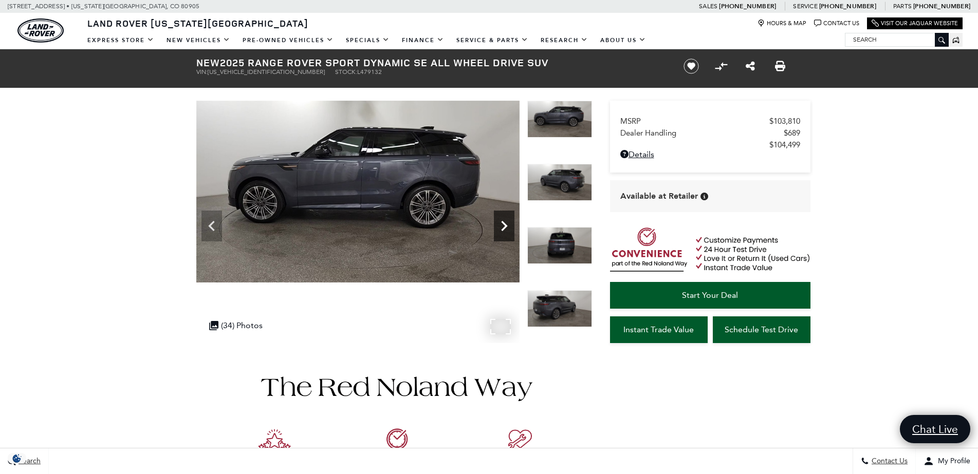
click at [504, 223] on icon "Next" at bounding box center [504, 226] width 6 height 10
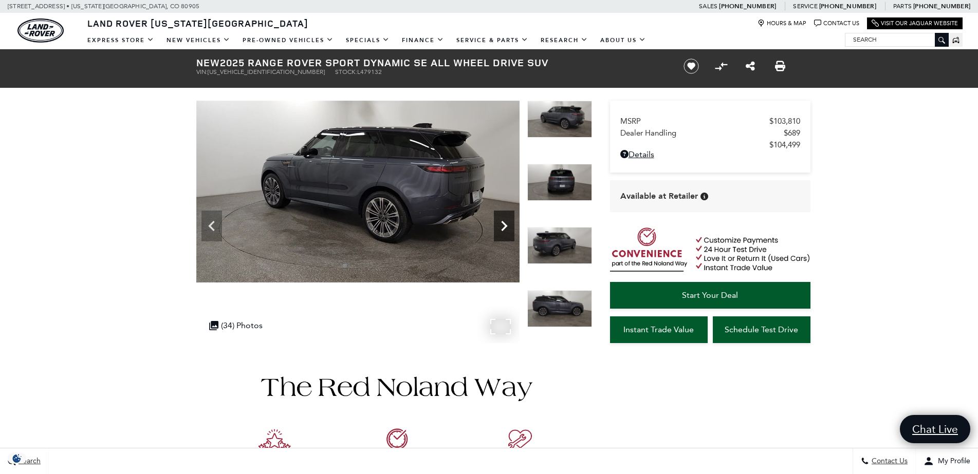
click at [504, 223] on icon "Next" at bounding box center [504, 226] width 6 height 10
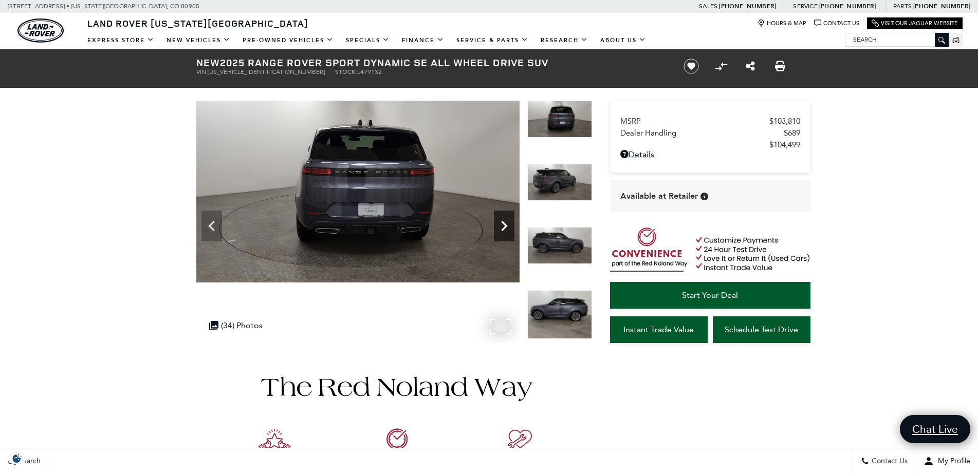
click at [504, 223] on icon "Next" at bounding box center [504, 226] width 6 height 10
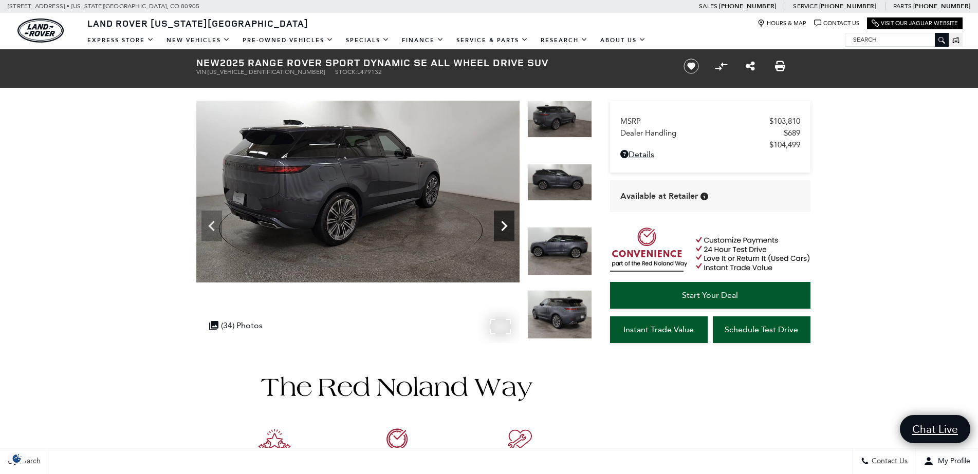
click at [504, 223] on icon "Next" at bounding box center [504, 226] width 6 height 10
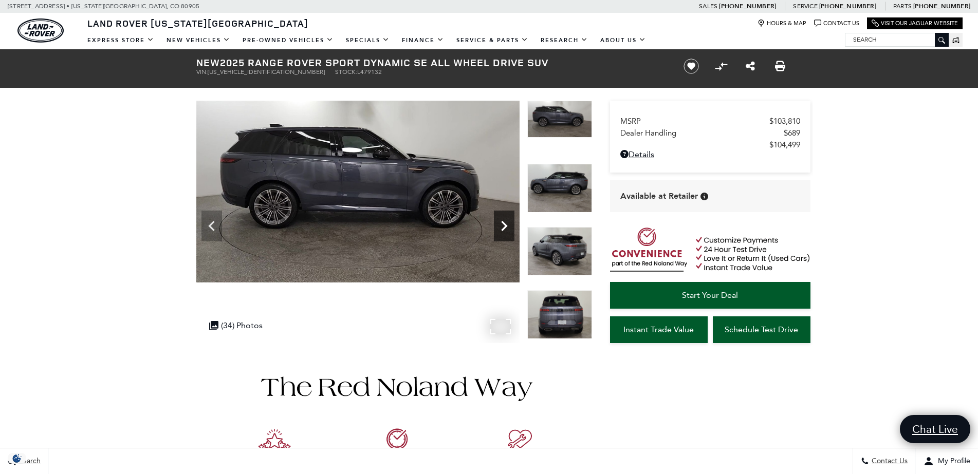
click at [504, 223] on icon "Next" at bounding box center [504, 226] width 6 height 10
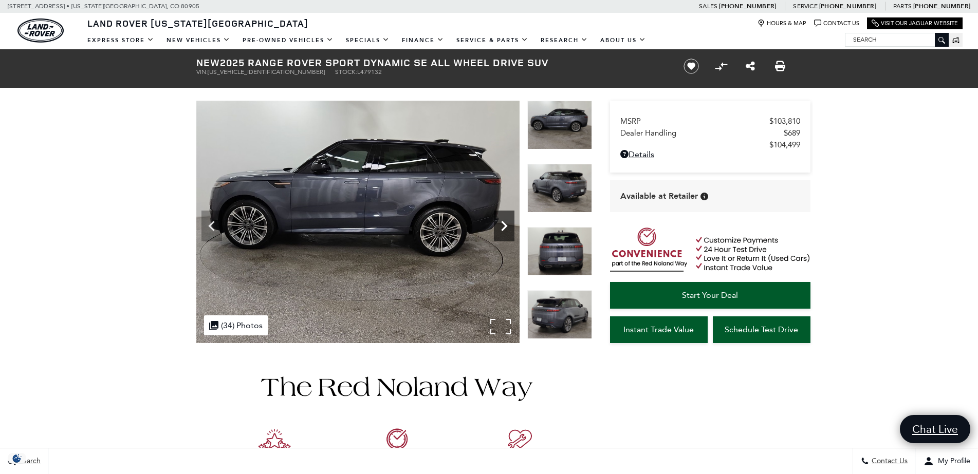
click at [504, 223] on icon "Next" at bounding box center [504, 226] width 6 height 10
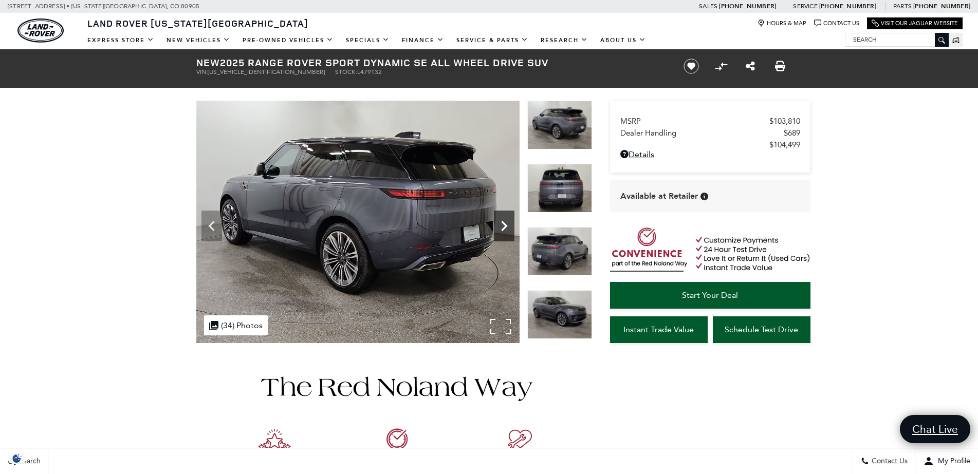
click at [504, 223] on icon "Next" at bounding box center [504, 226] width 6 height 10
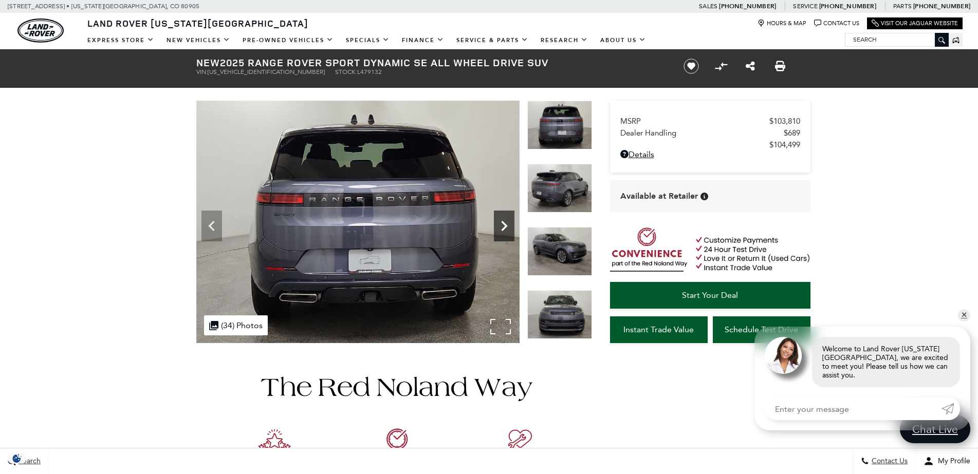
click at [504, 224] on icon "Next" at bounding box center [504, 226] width 6 height 10
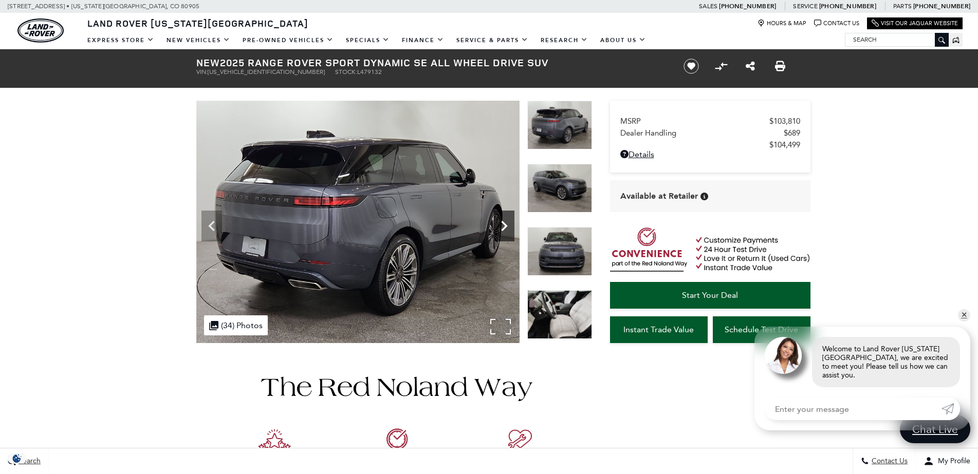
click at [504, 224] on icon "Next" at bounding box center [504, 226] width 6 height 10
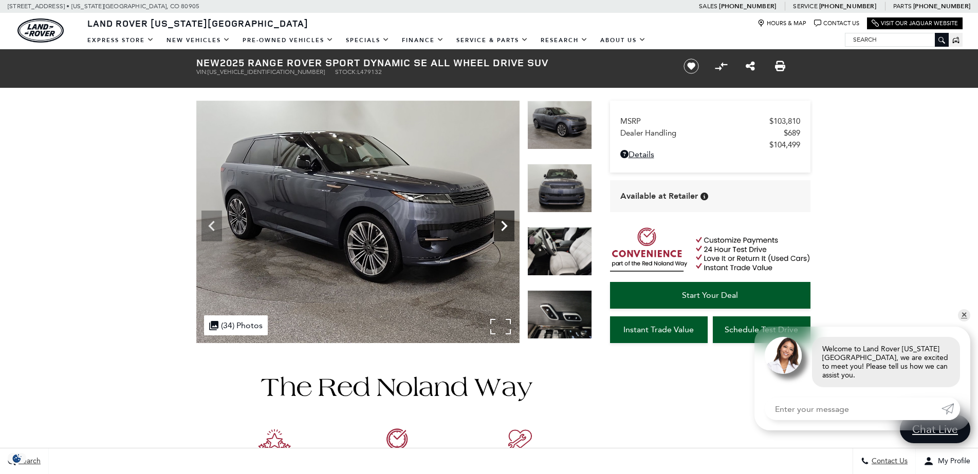
click at [504, 224] on icon "Next" at bounding box center [504, 226] width 6 height 10
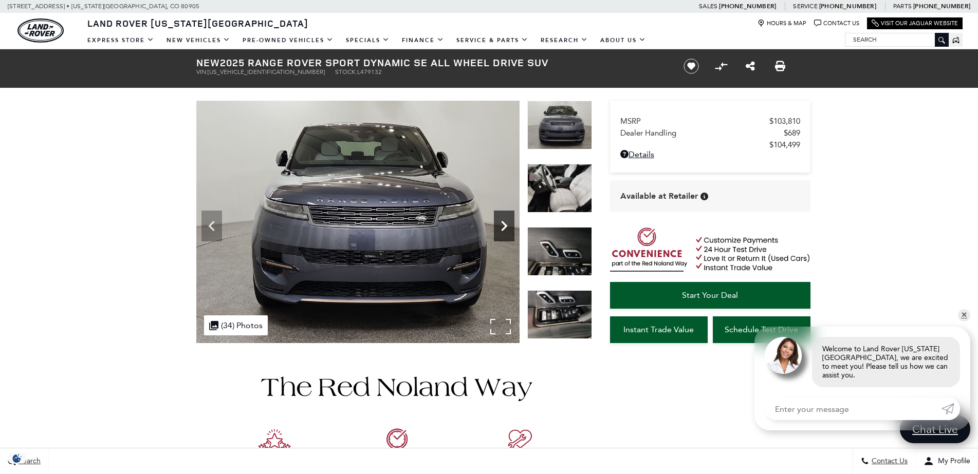
click at [497, 221] on icon "Next" at bounding box center [504, 226] width 21 height 21
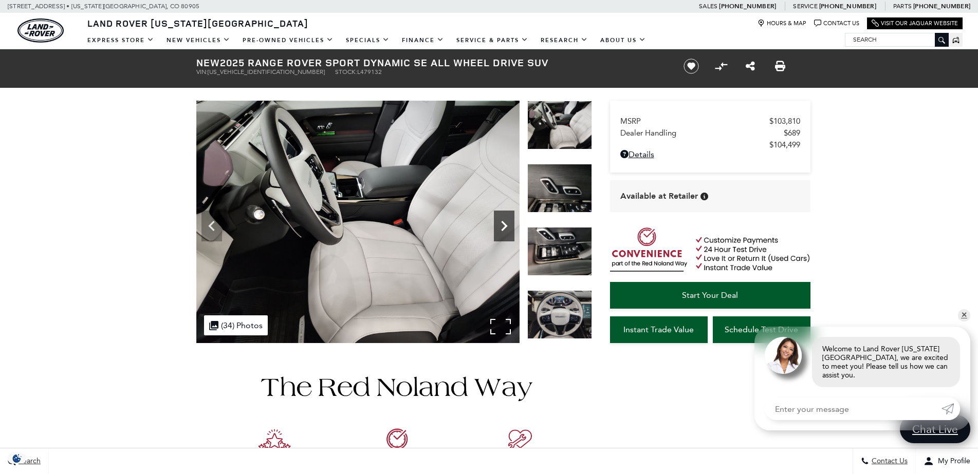
click at [504, 222] on icon "Next" at bounding box center [504, 226] width 21 height 21
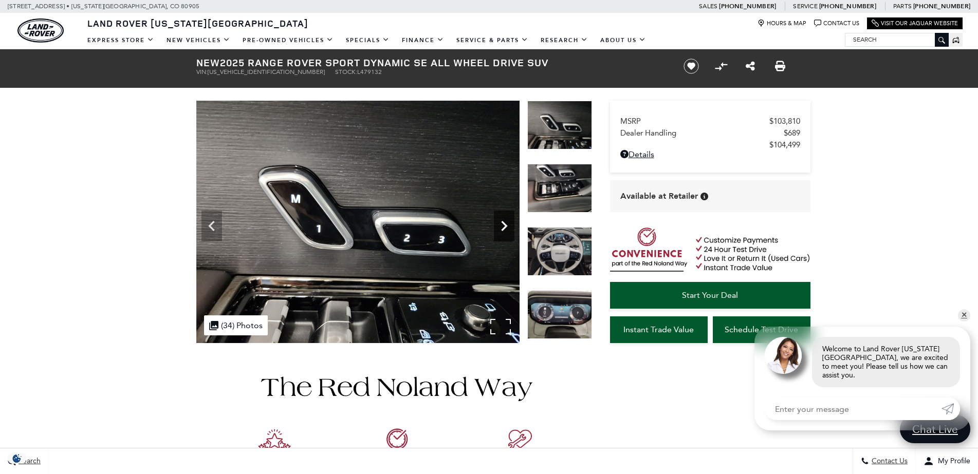
click at [504, 222] on icon "Next" at bounding box center [504, 226] width 21 height 21
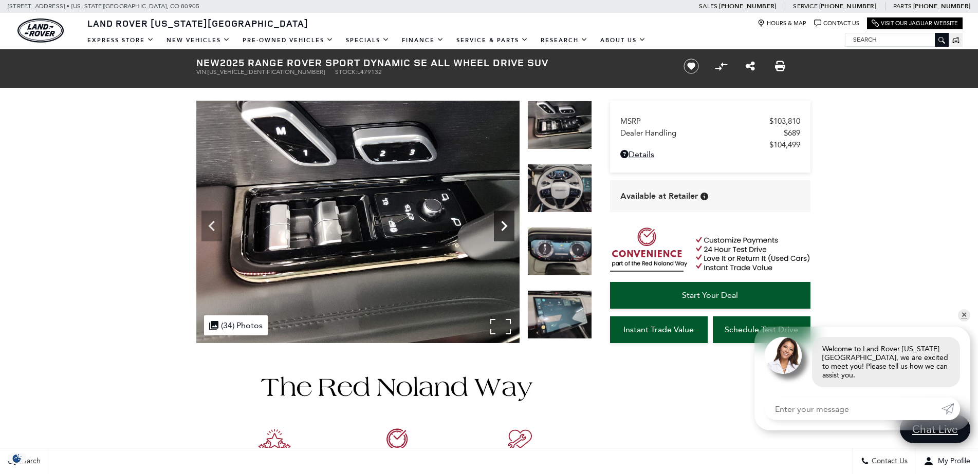
click at [504, 222] on icon "Next" at bounding box center [504, 226] width 21 height 21
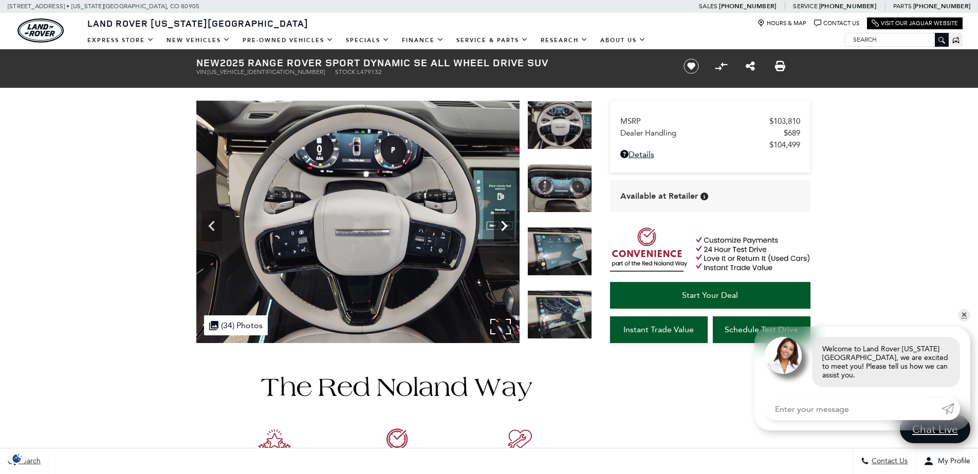
click at [504, 222] on icon "Next" at bounding box center [504, 226] width 21 height 21
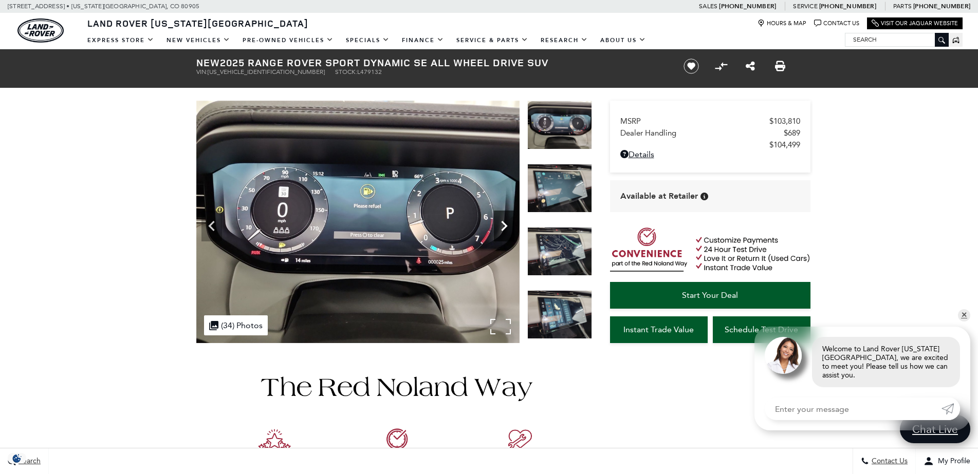
click at [504, 223] on icon "Next" at bounding box center [504, 226] width 6 height 10
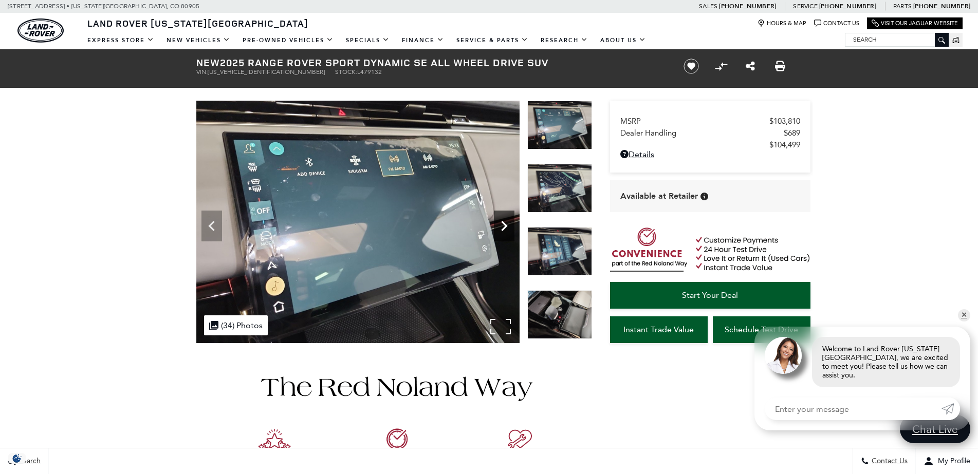
click at [504, 223] on icon "Next" at bounding box center [504, 226] width 6 height 10
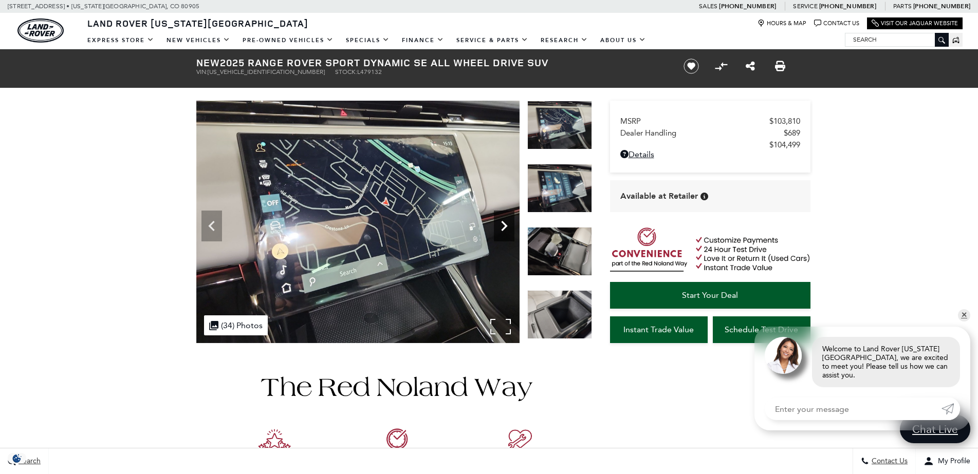
click at [504, 223] on icon "Next" at bounding box center [504, 226] width 6 height 10
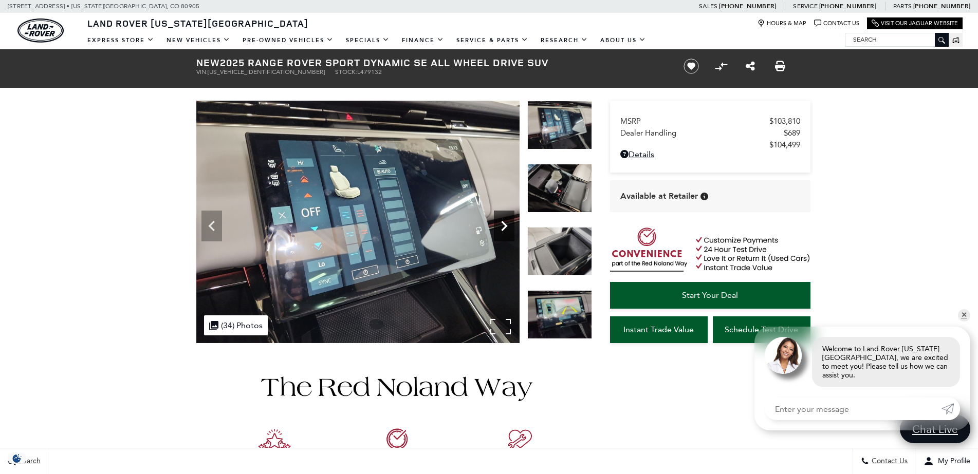
click at [504, 223] on icon "Next" at bounding box center [504, 226] width 6 height 10
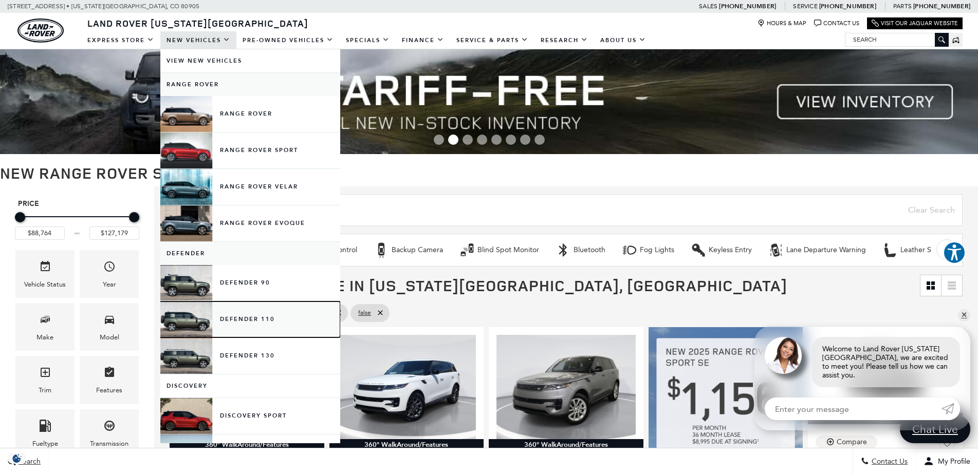
click at [196, 319] on link "Defender 110" at bounding box center [250, 320] width 180 height 36
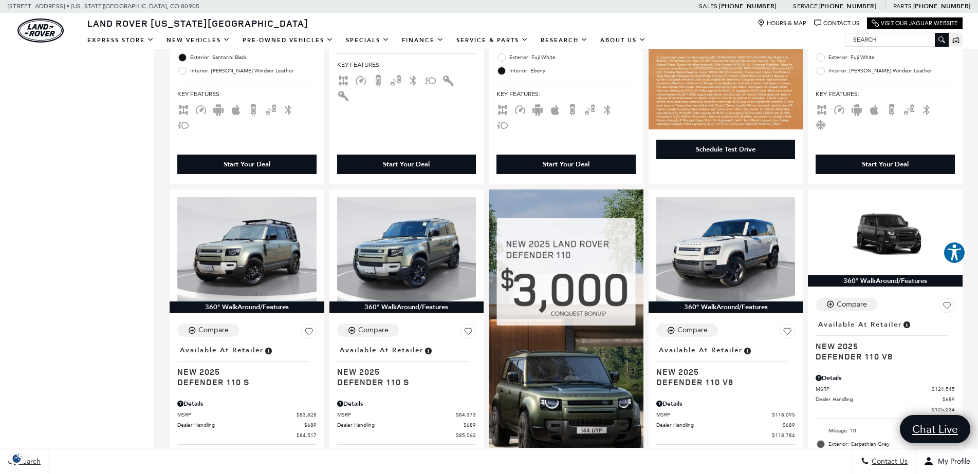
scroll to position [523, 0]
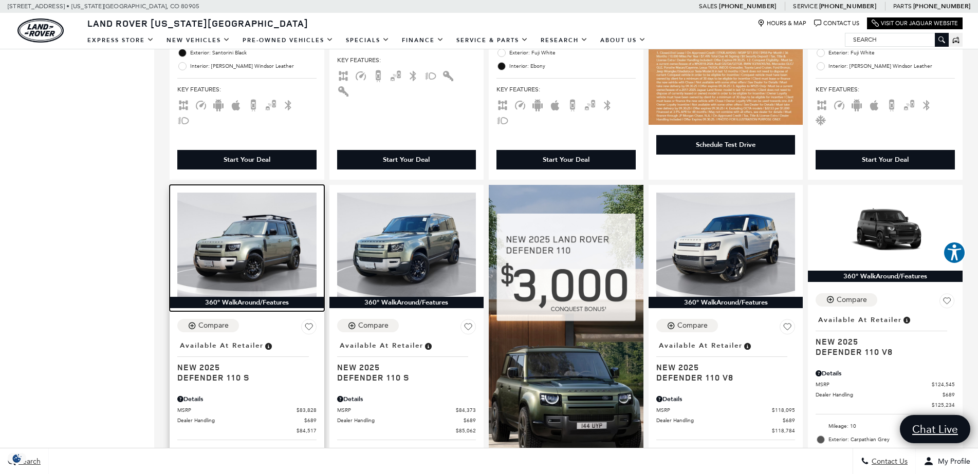
click at [230, 215] on img at bounding box center [246, 245] width 139 height 104
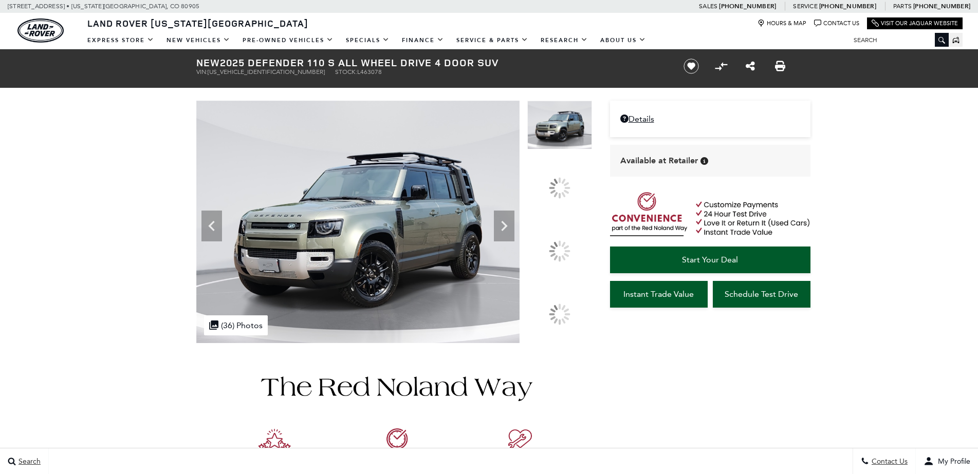
click at [514, 236] on icon at bounding box center [504, 226] width 21 height 21
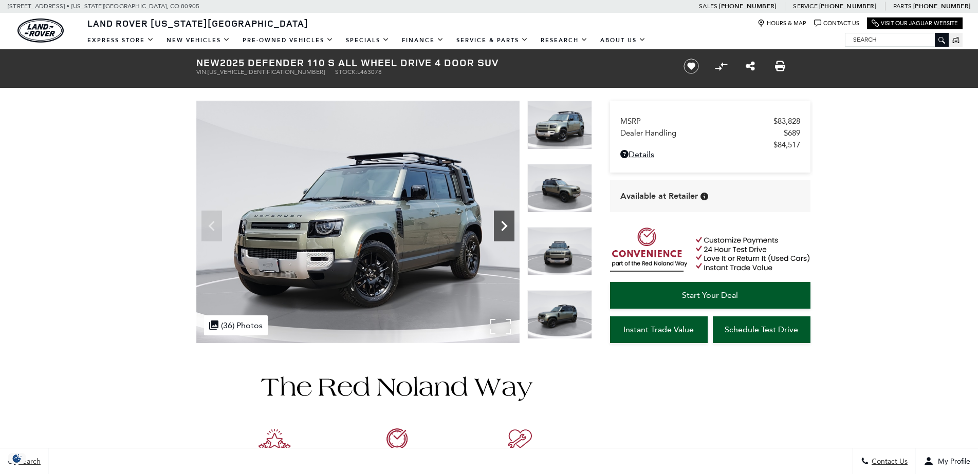
click at [500, 225] on icon "Next" at bounding box center [504, 226] width 21 height 21
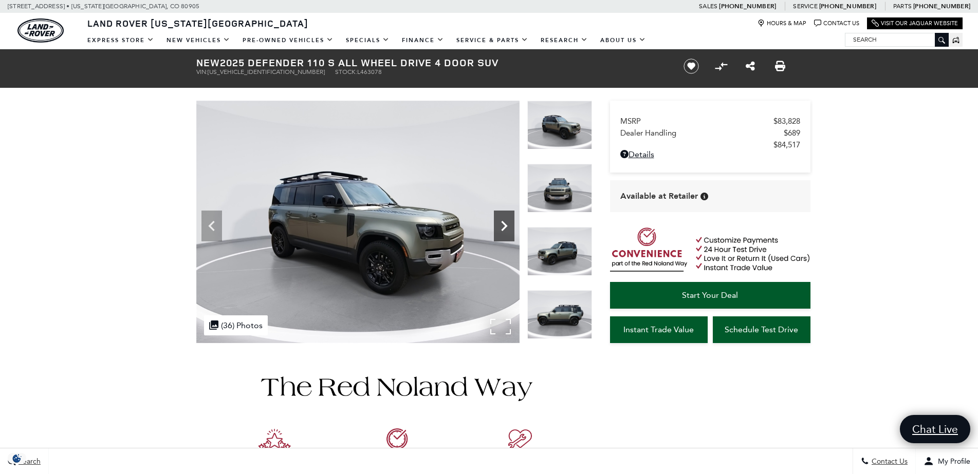
click at [500, 225] on icon "Next" at bounding box center [504, 226] width 21 height 21
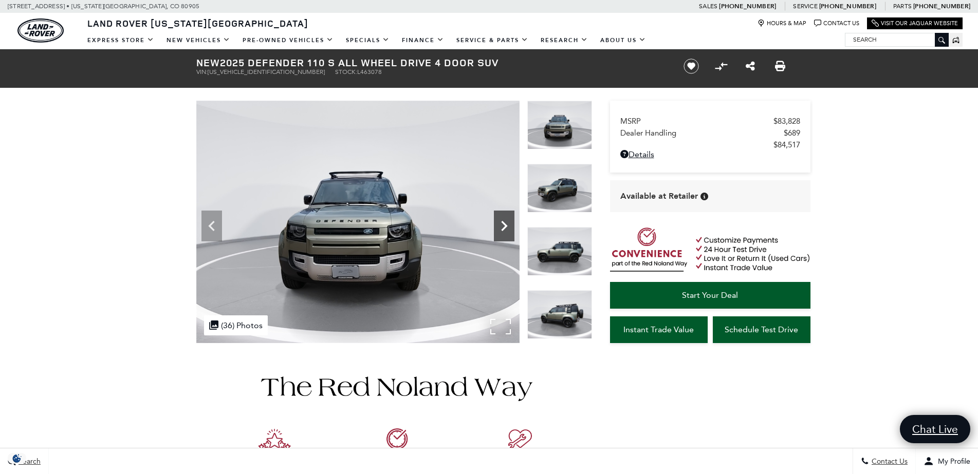
click at [500, 225] on icon "Next" at bounding box center [504, 226] width 21 height 21
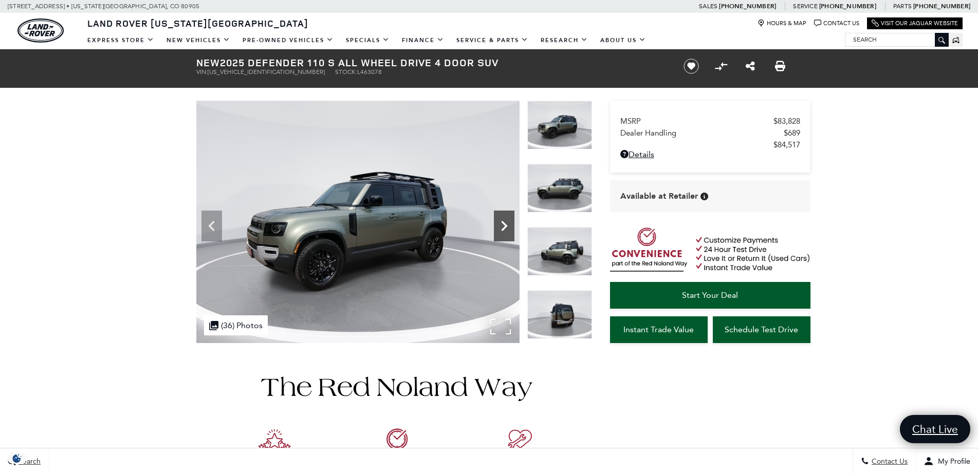
click at [500, 225] on icon "Next" at bounding box center [504, 226] width 21 height 21
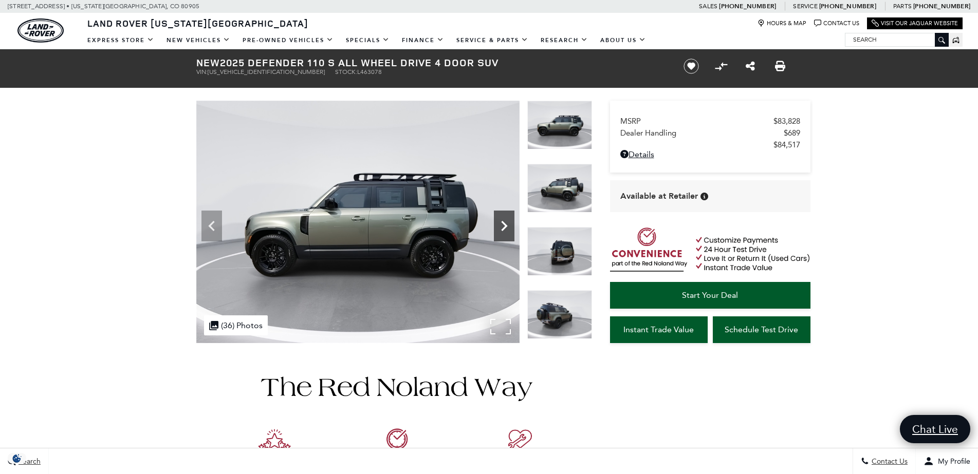
click at [500, 225] on icon "Next" at bounding box center [504, 226] width 21 height 21
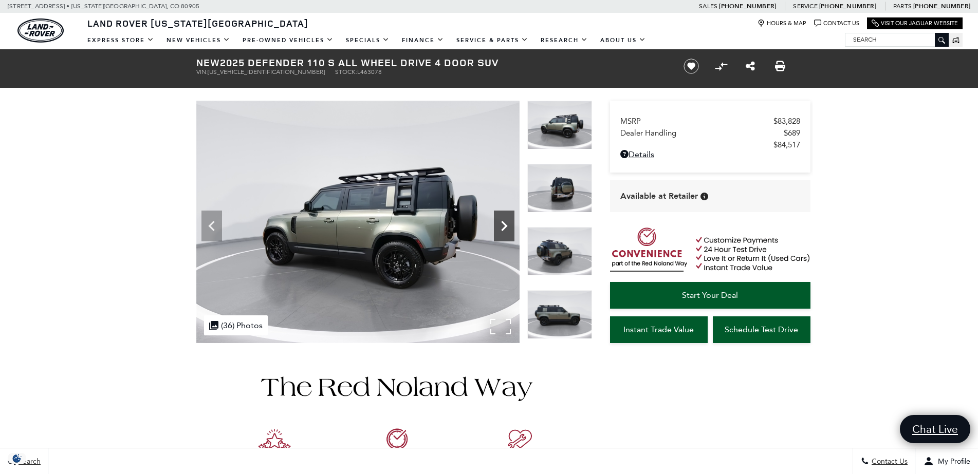
click at [500, 225] on icon "Next" at bounding box center [504, 226] width 21 height 21
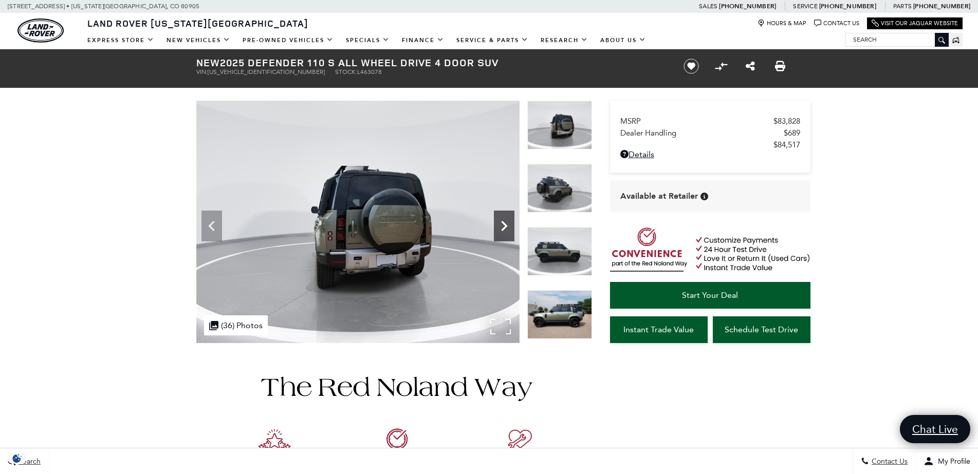
click at [500, 225] on icon "Next" at bounding box center [504, 226] width 21 height 21
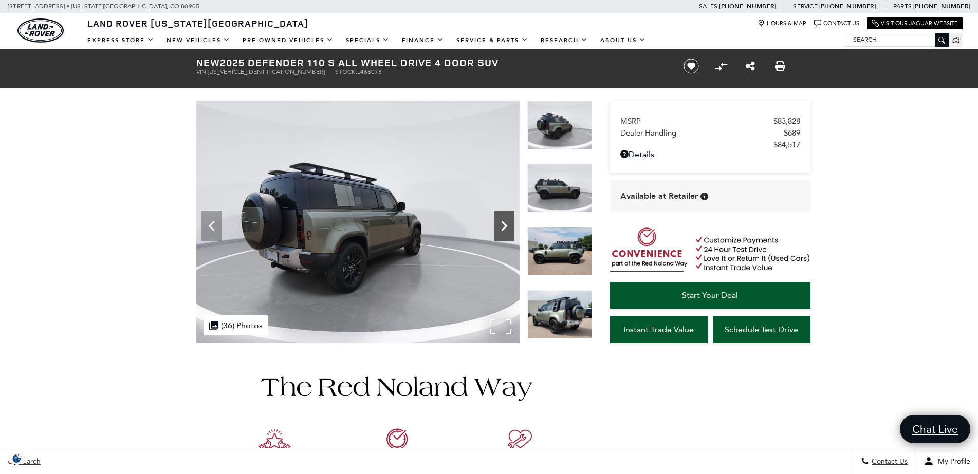
click at [500, 225] on icon "Next" at bounding box center [504, 226] width 21 height 21
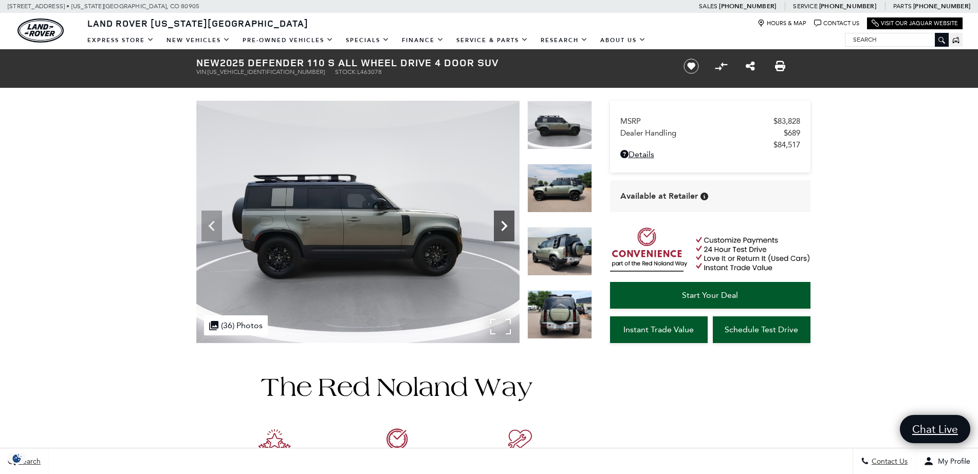
click at [500, 225] on icon "Next" at bounding box center [504, 226] width 21 height 21
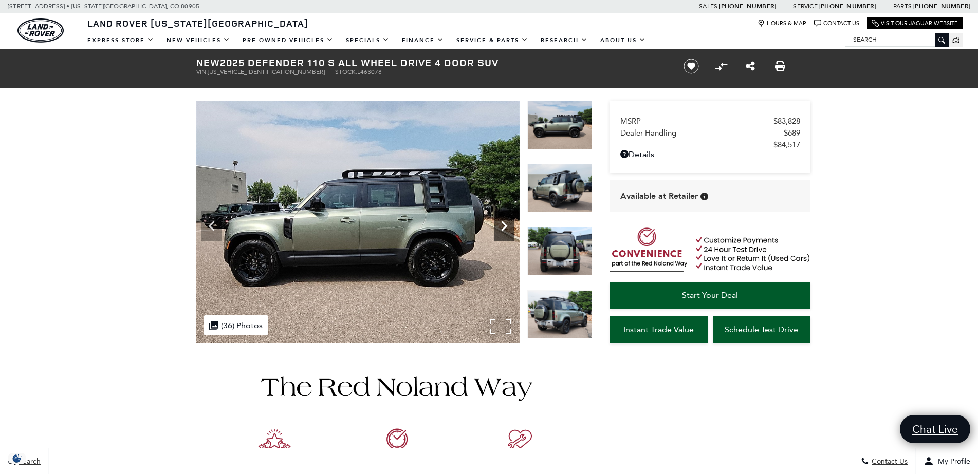
click at [500, 225] on icon "Next" at bounding box center [504, 226] width 21 height 21
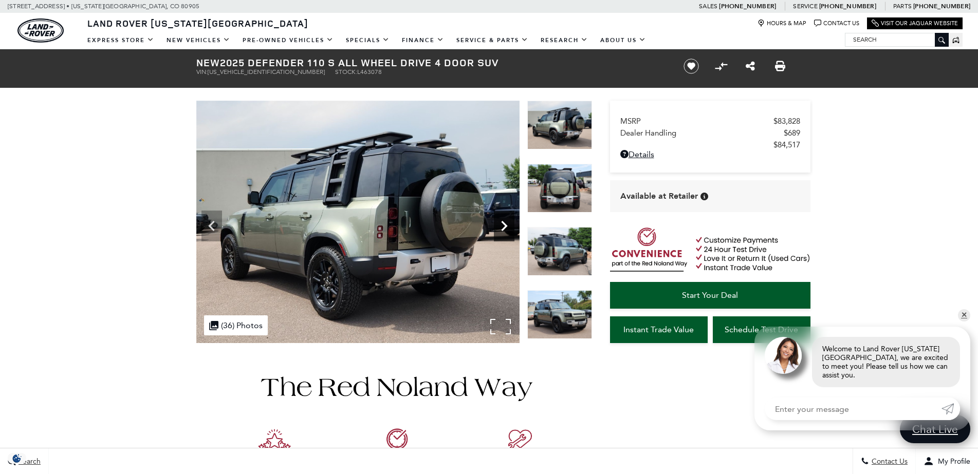
click at [500, 225] on icon "Next" at bounding box center [504, 226] width 21 height 21
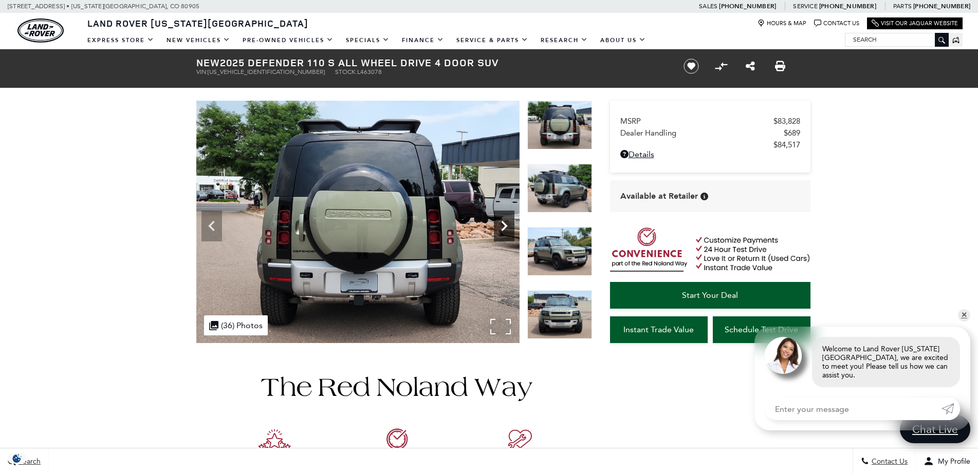
click at [500, 225] on icon "Next" at bounding box center [504, 226] width 21 height 21
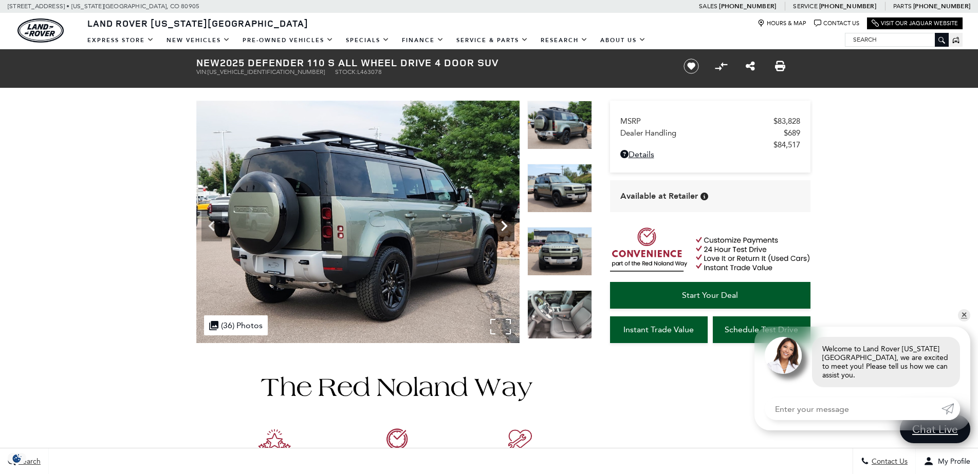
click at [500, 225] on icon "Next" at bounding box center [504, 226] width 21 height 21
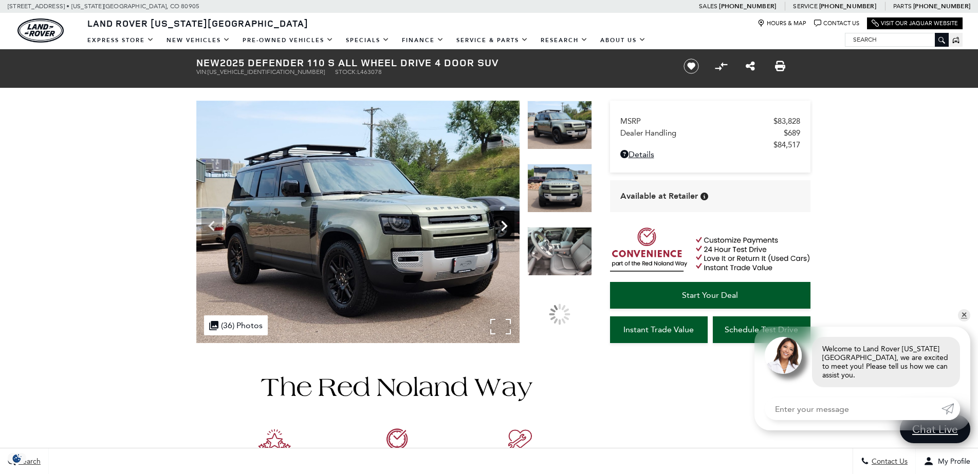
click at [500, 225] on icon "Next" at bounding box center [504, 226] width 21 height 21
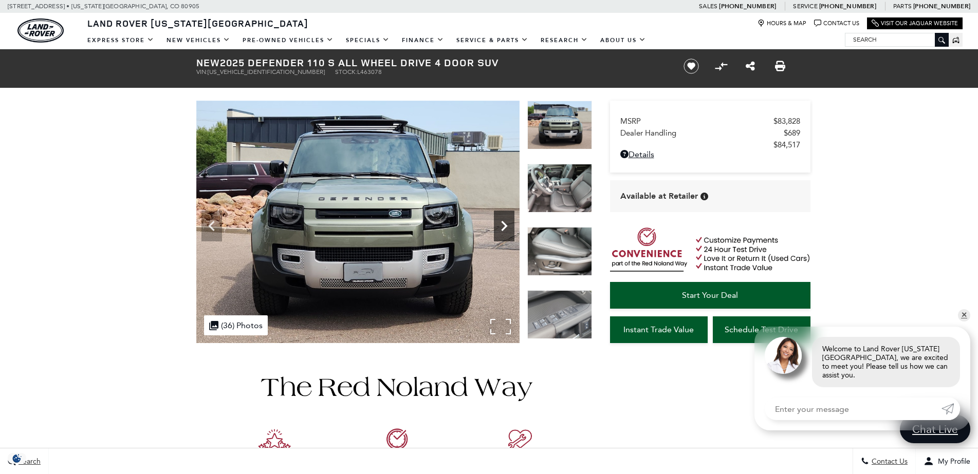
click at [500, 225] on icon "Next" at bounding box center [504, 226] width 21 height 21
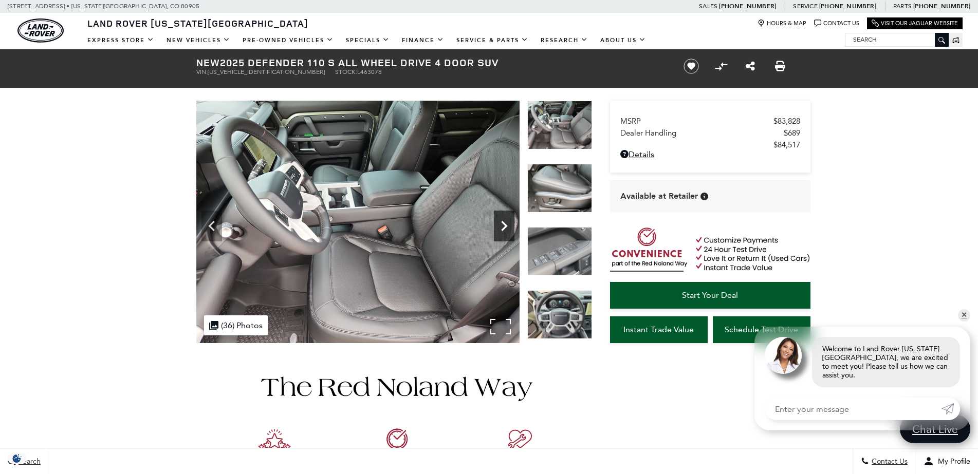
click at [500, 225] on icon "Next" at bounding box center [504, 226] width 21 height 21
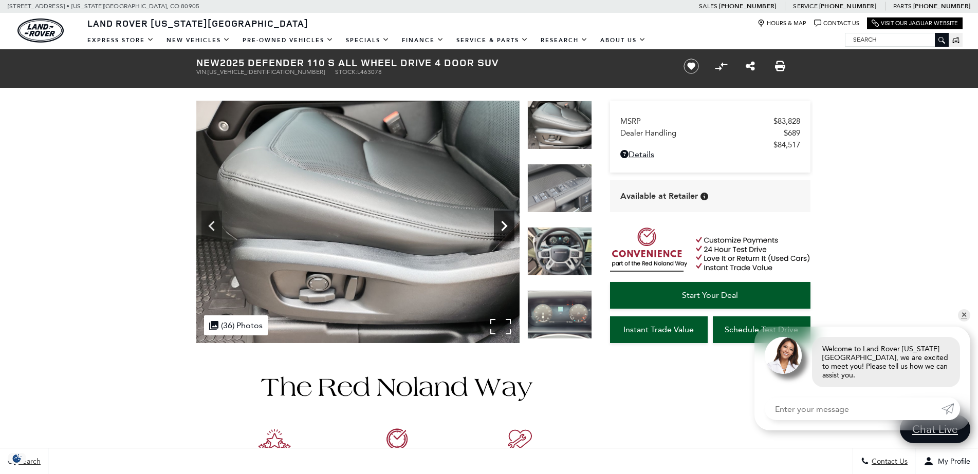
click at [500, 225] on icon "Next" at bounding box center [504, 226] width 21 height 21
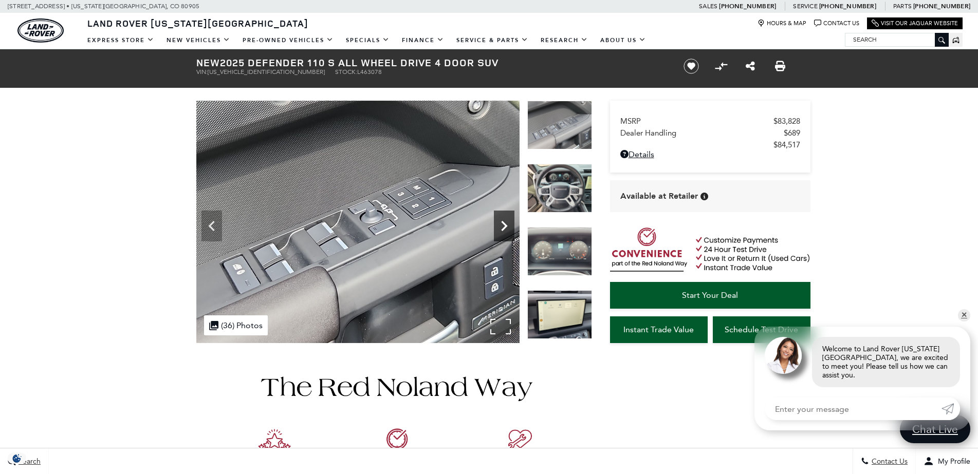
click at [500, 225] on icon "Next" at bounding box center [504, 226] width 21 height 21
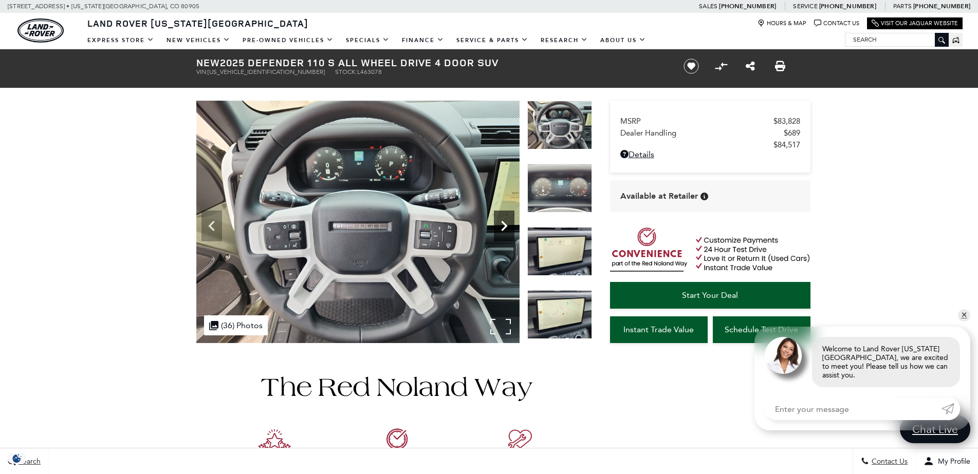
click at [500, 225] on icon "Next" at bounding box center [504, 226] width 21 height 21
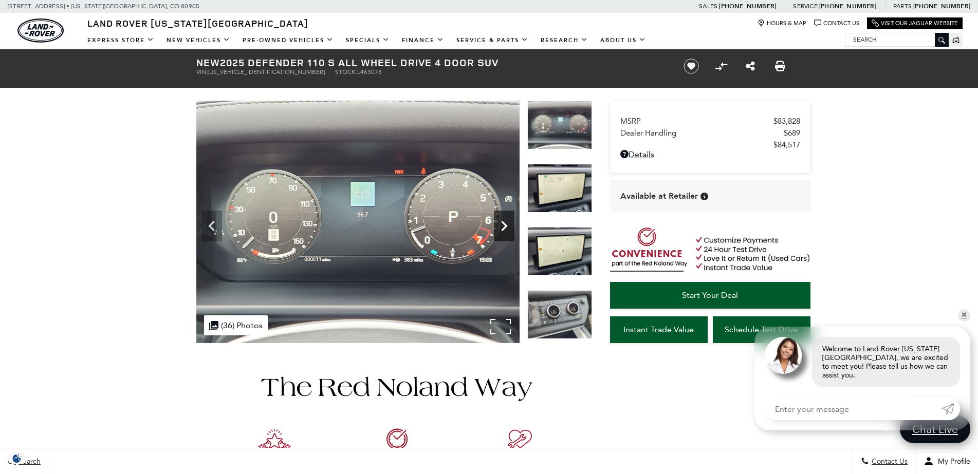
click at [500, 225] on icon "Next" at bounding box center [504, 226] width 21 height 21
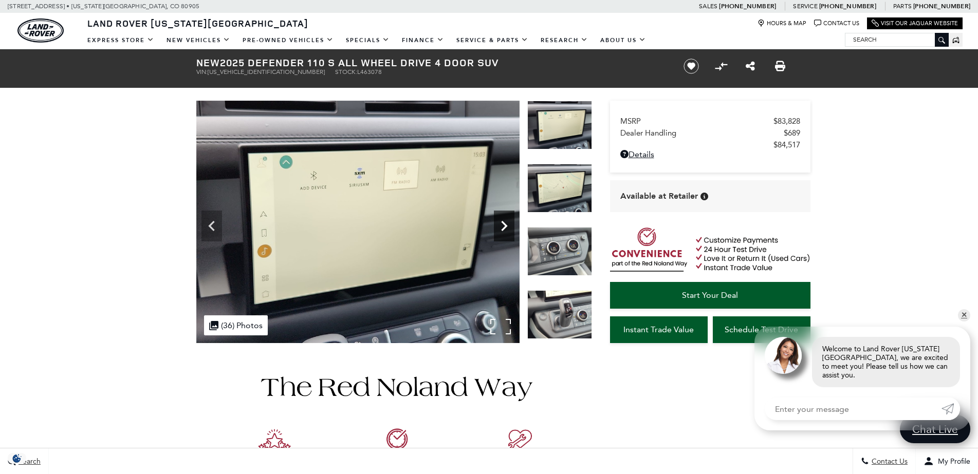
click at [500, 225] on icon "Next" at bounding box center [504, 226] width 21 height 21
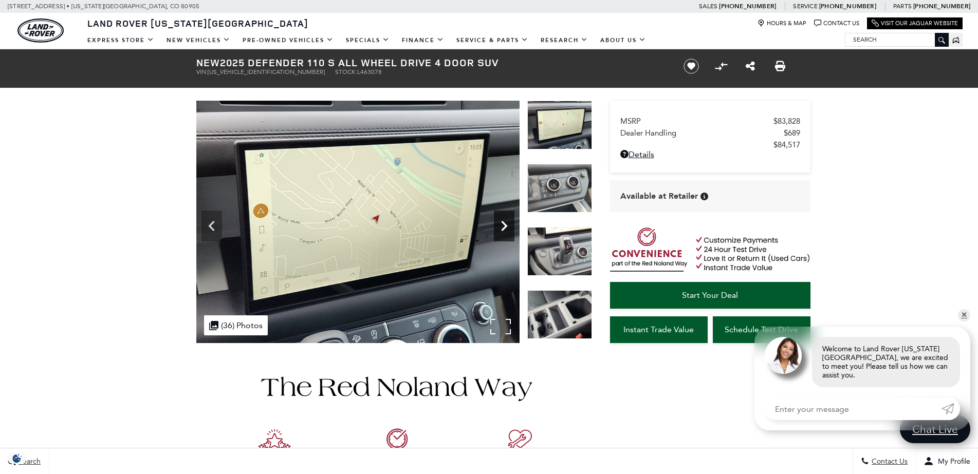
click at [500, 225] on icon "Next" at bounding box center [504, 226] width 21 height 21
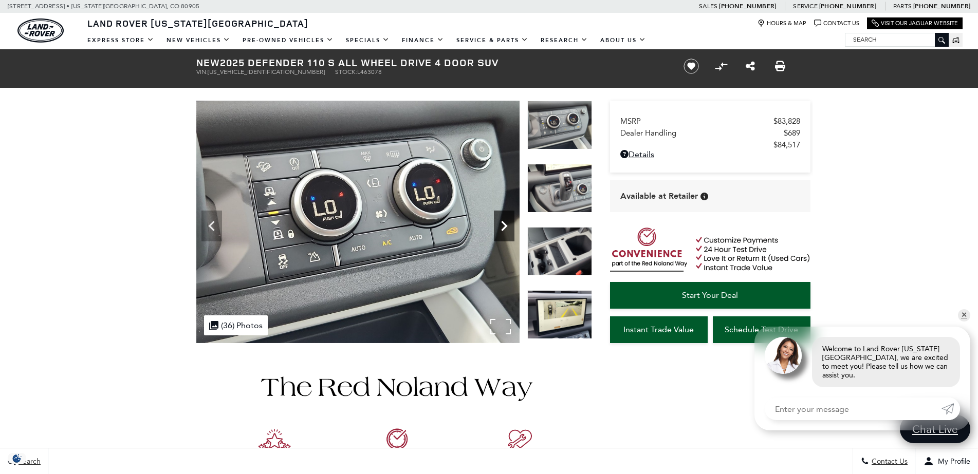
click at [500, 225] on icon "Next" at bounding box center [504, 226] width 21 height 21
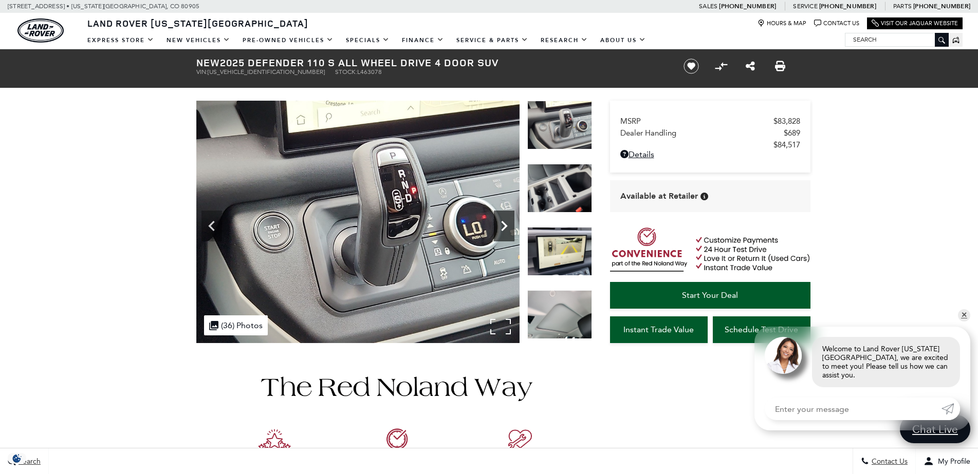
click at [500, 225] on icon "Next" at bounding box center [504, 226] width 21 height 21
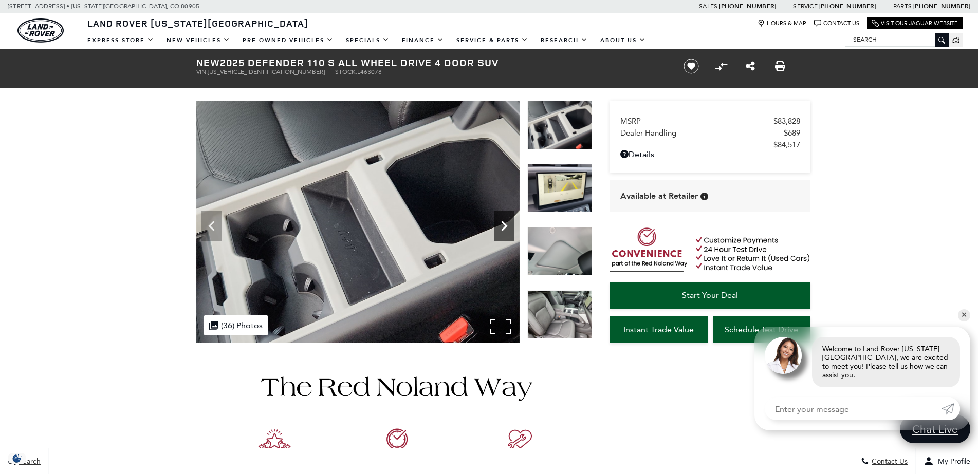
click at [500, 225] on icon "Next" at bounding box center [504, 226] width 21 height 21
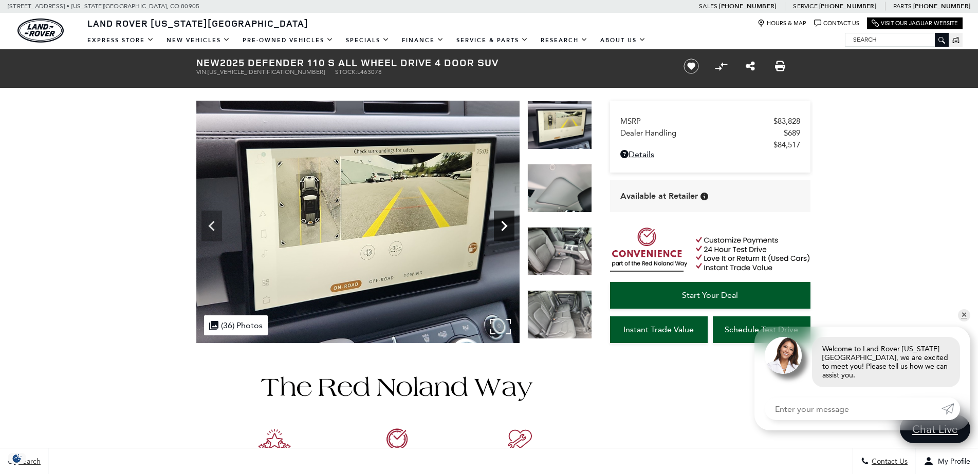
click at [500, 225] on icon "Next" at bounding box center [504, 226] width 21 height 21
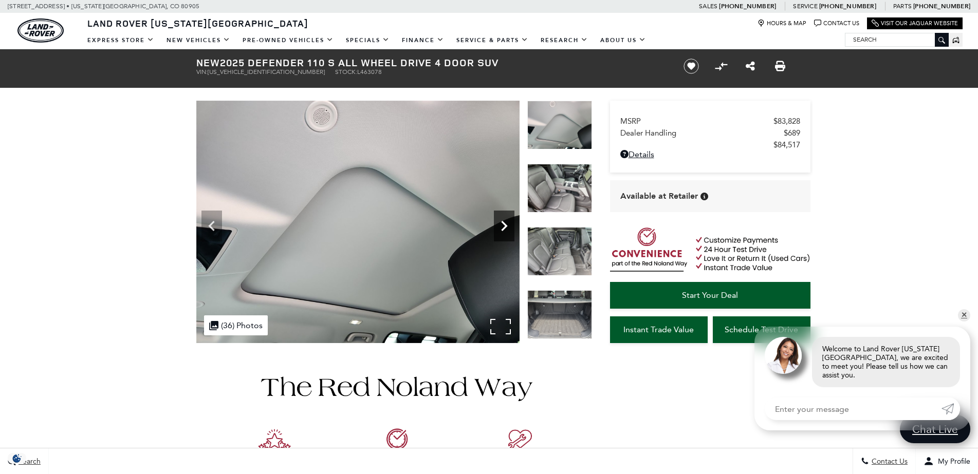
click at [500, 225] on icon "Next" at bounding box center [504, 226] width 21 height 21
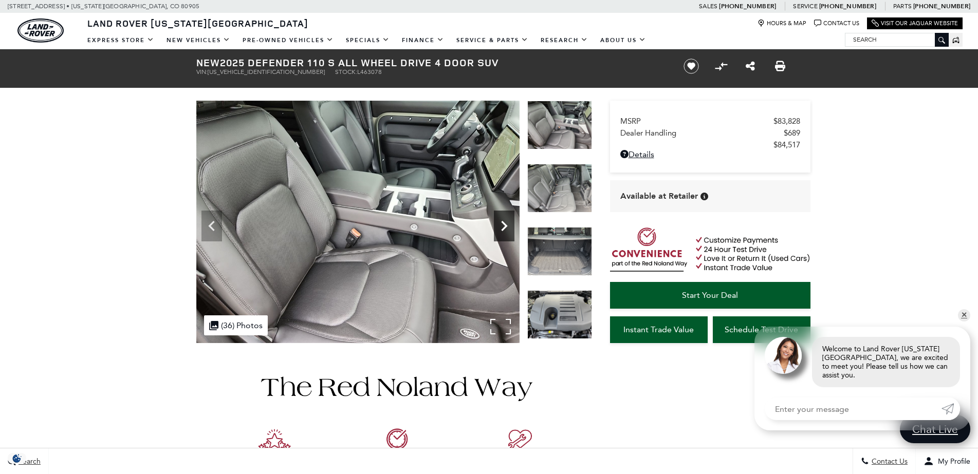
click at [500, 225] on icon "Next" at bounding box center [504, 226] width 21 height 21
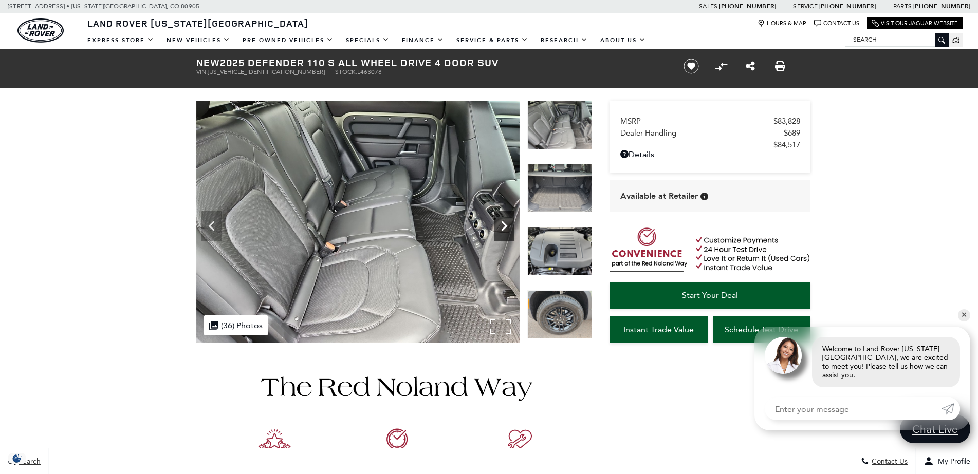
click at [500, 225] on icon "Next" at bounding box center [504, 226] width 21 height 21
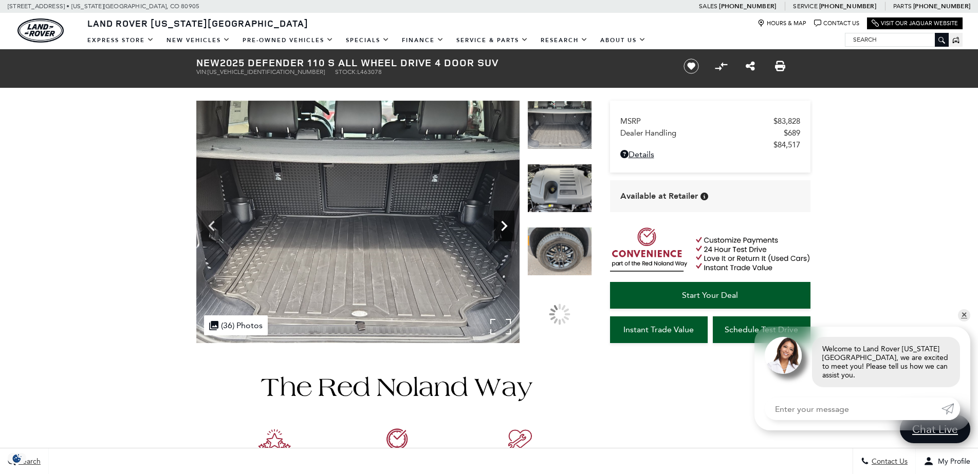
click at [500, 225] on icon "Next" at bounding box center [504, 226] width 21 height 21
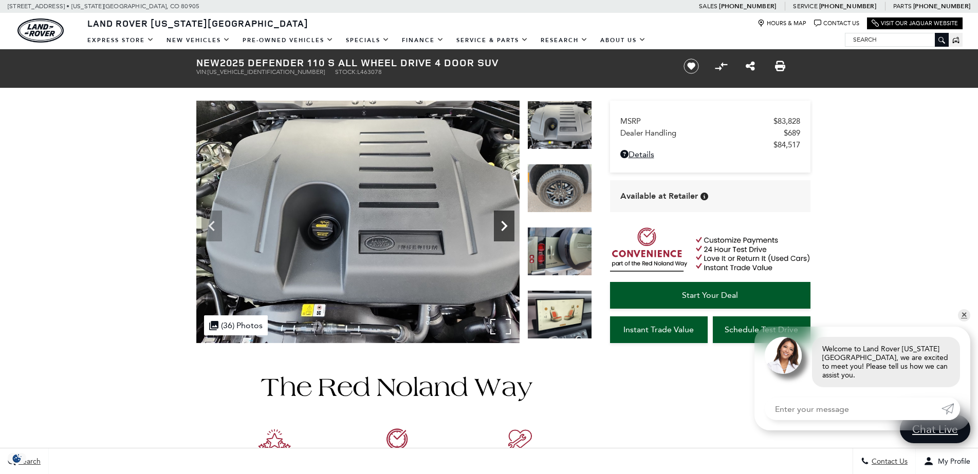
click at [500, 225] on icon "Next" at bounding box center [504, 226] width 21 height 21
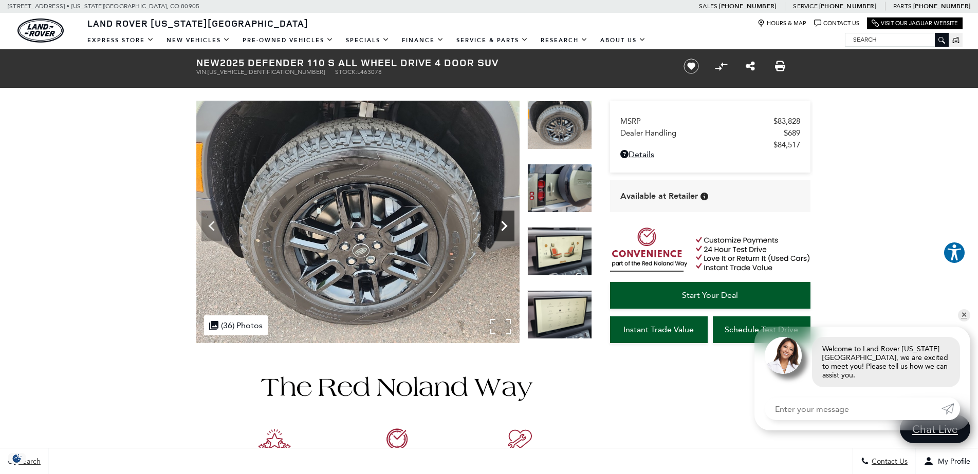
click at [500, 225] on icon "Next" at bounding box center [504, 226] width 21 height 21
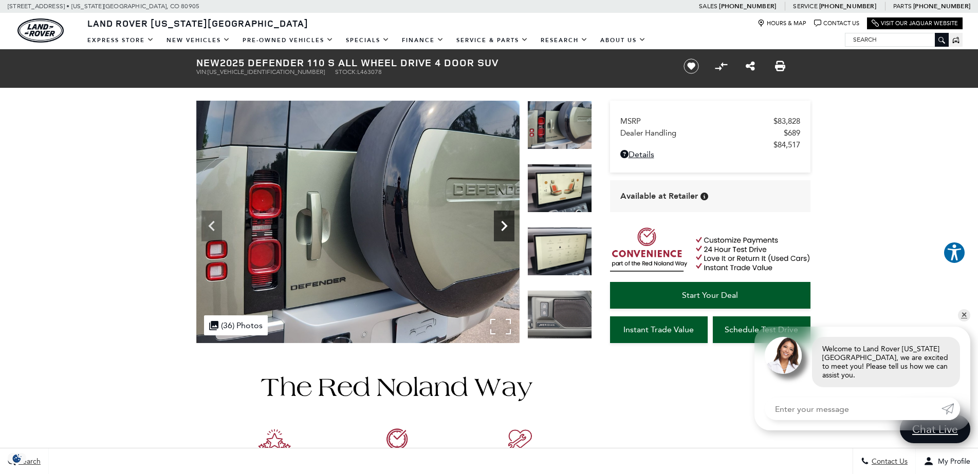
click at [503, 218] on icon "Next" at bounding box center [504, 226] width 21 height 21
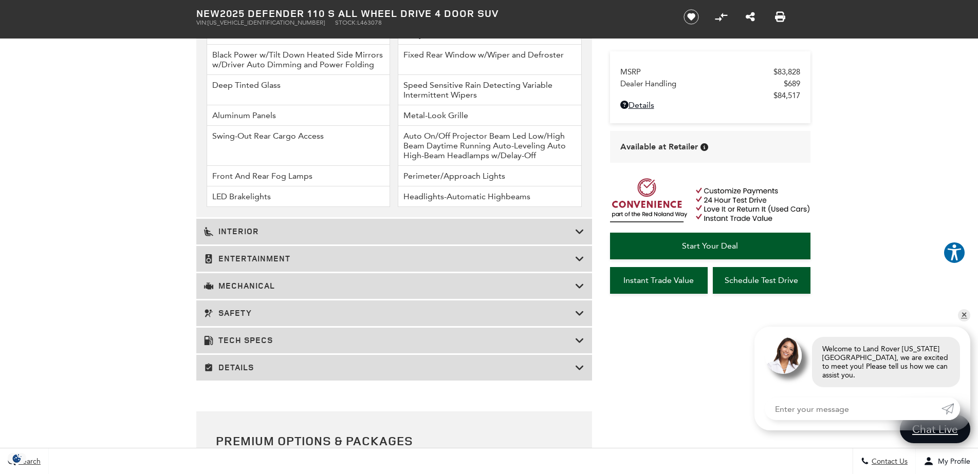
scroll to position [1490, 0]
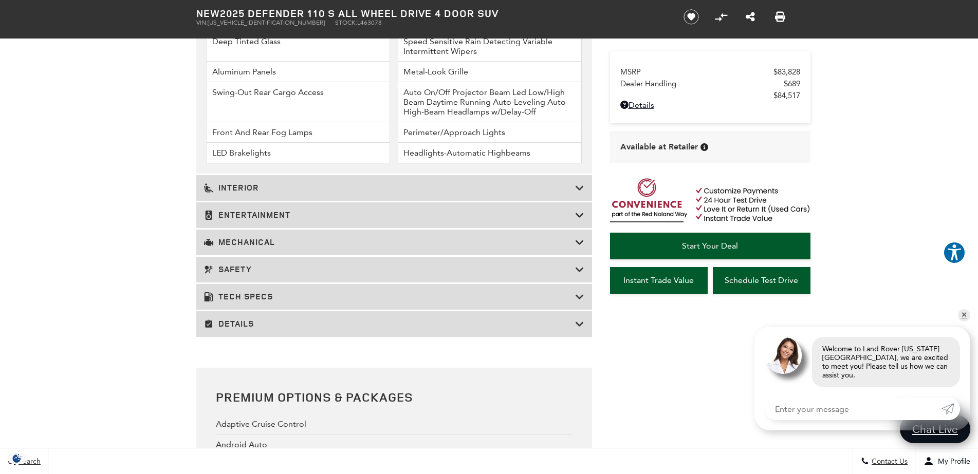
click at [218, 261] on div "Safety" at bounding box center [394, 270] width 396 height 26
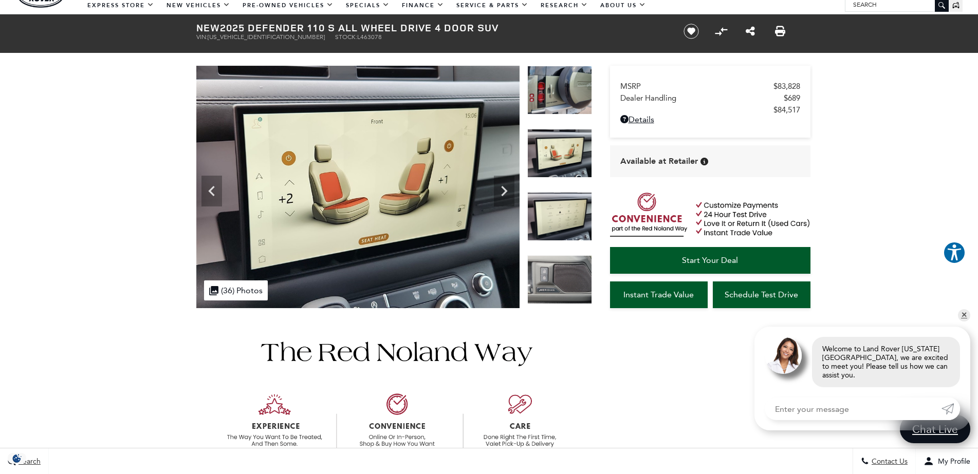
scroll to position [0, 0]
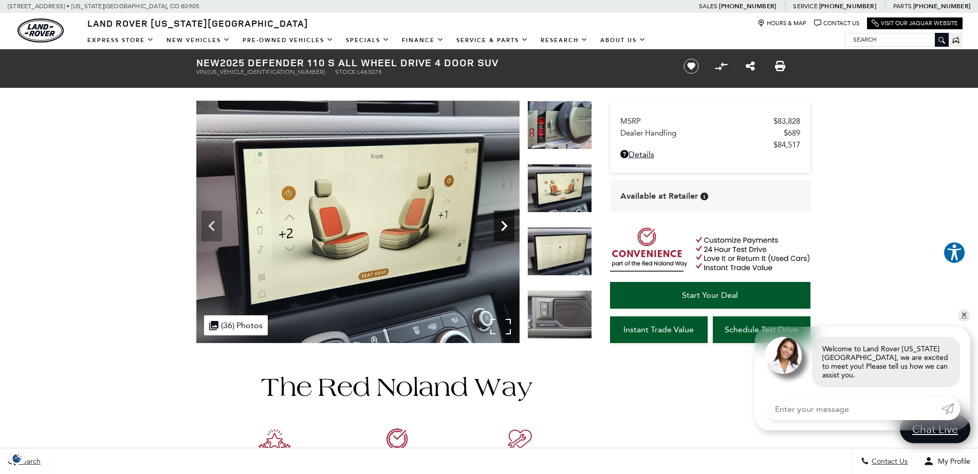
click at [502, 226] on icon "Next" at bounding box center [504, 226] width 21 height 21
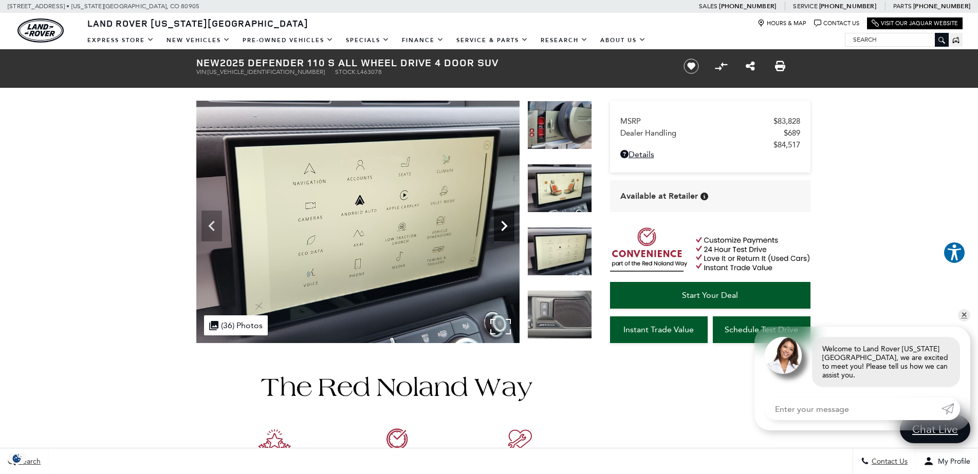
click at [502, 226] on icon "Next" at bounding box center [504, 226] width 21 height 21
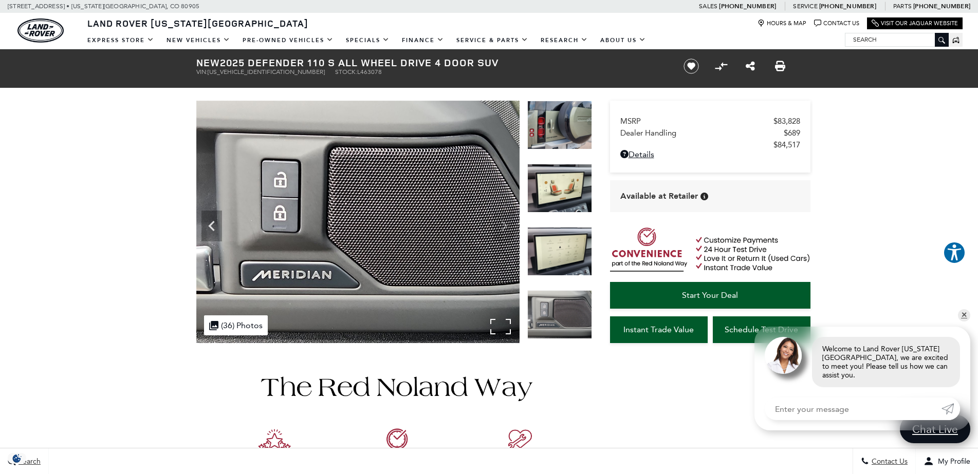
click at [502, 227] on img at bounding box center [357, 222] width 323 height 243
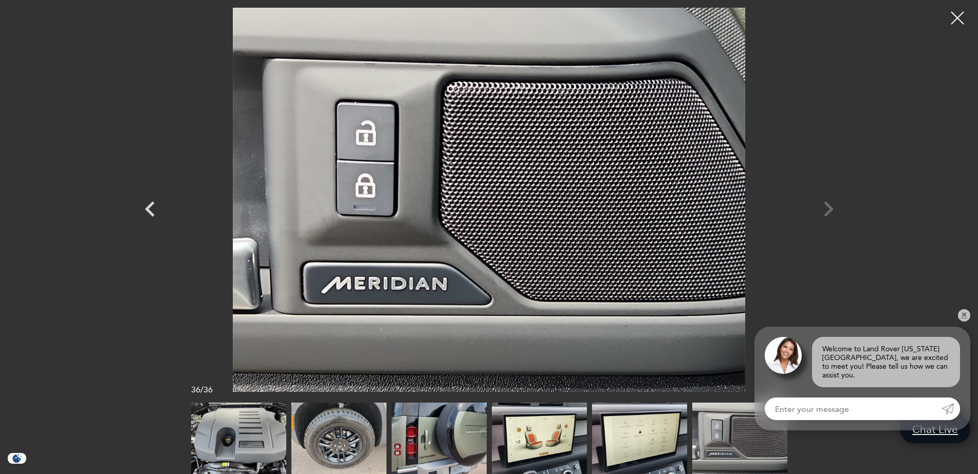
click at [829, 206] on div at bounding box center [488, 200] width 719 height 384
click at [964, 320] on link "✕" at bounding box center [964, 315] width 12 height 12
